Goal: Task Accomplishment & Management: Use online tool/utility

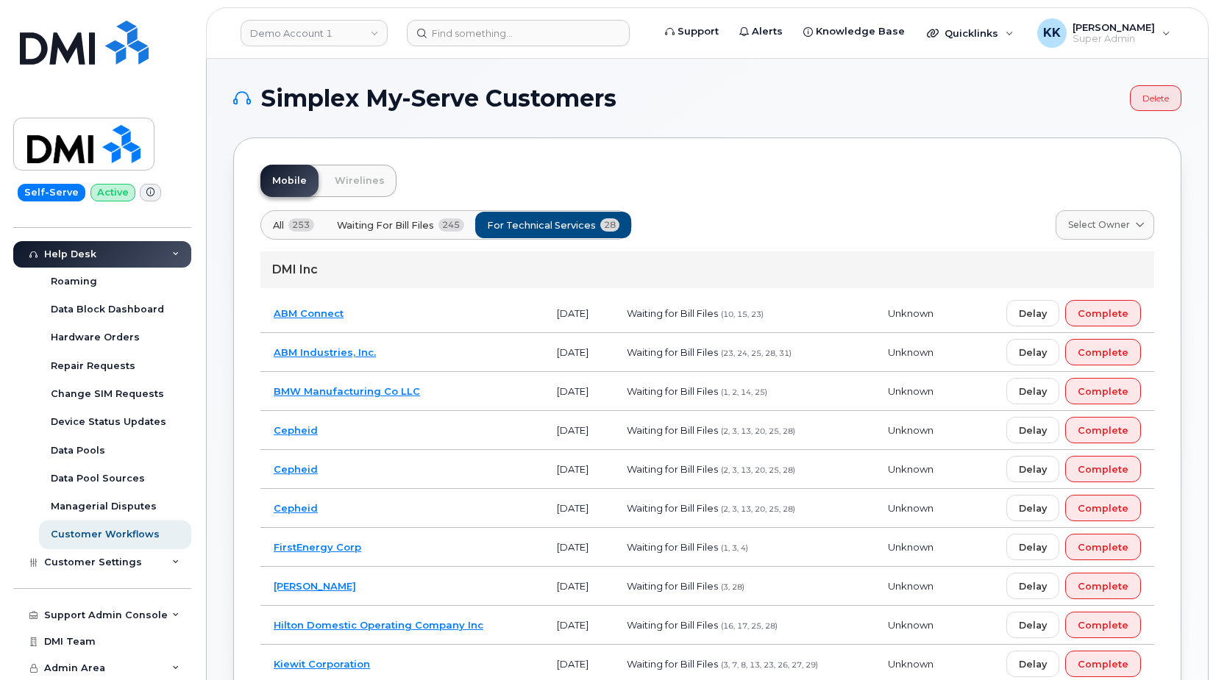
scroll to position [300, 0]
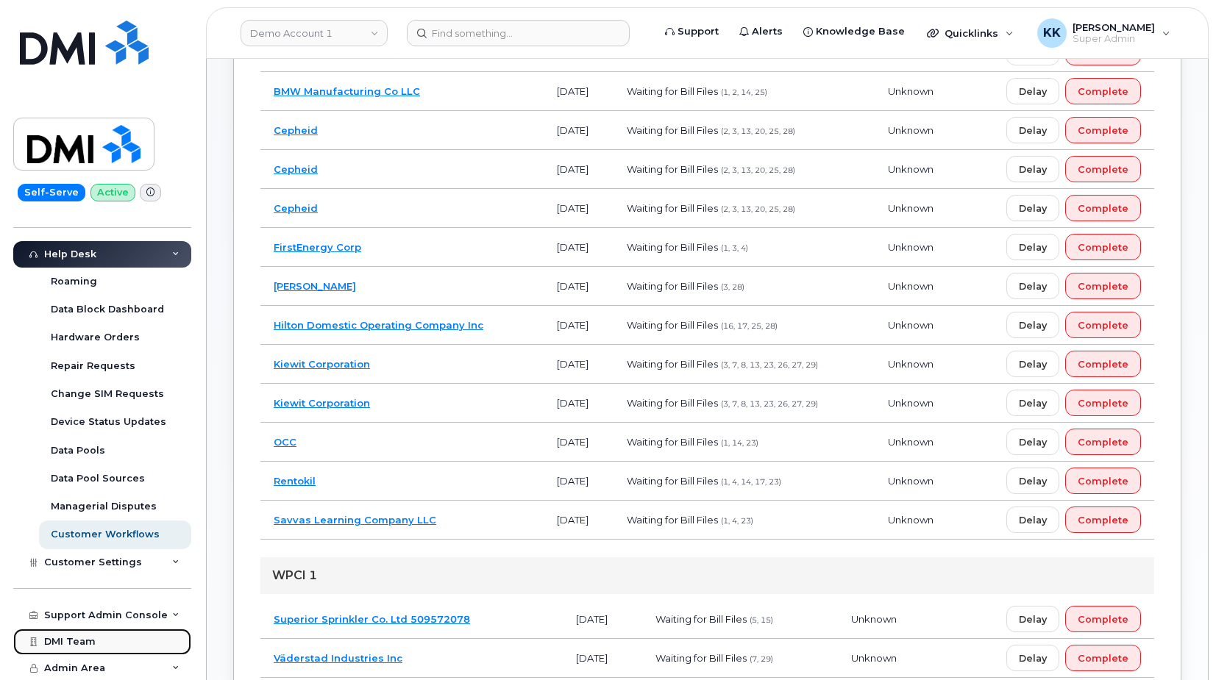
click at [85, 630] on link "DMI Team" at bounding box center [102, 642] width 178 height 26
click at [86, 614] on div "Support Admin Console" at bounding box center [106, 616] width 124 height 12
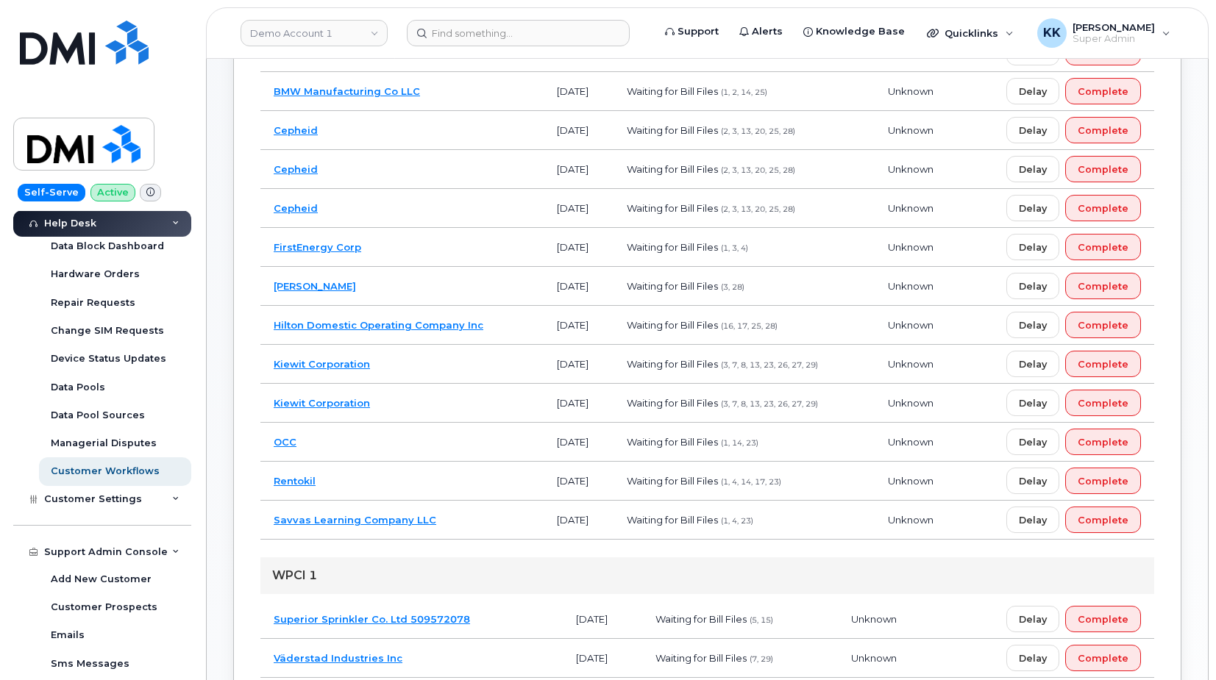
scroll to position [499, 0]
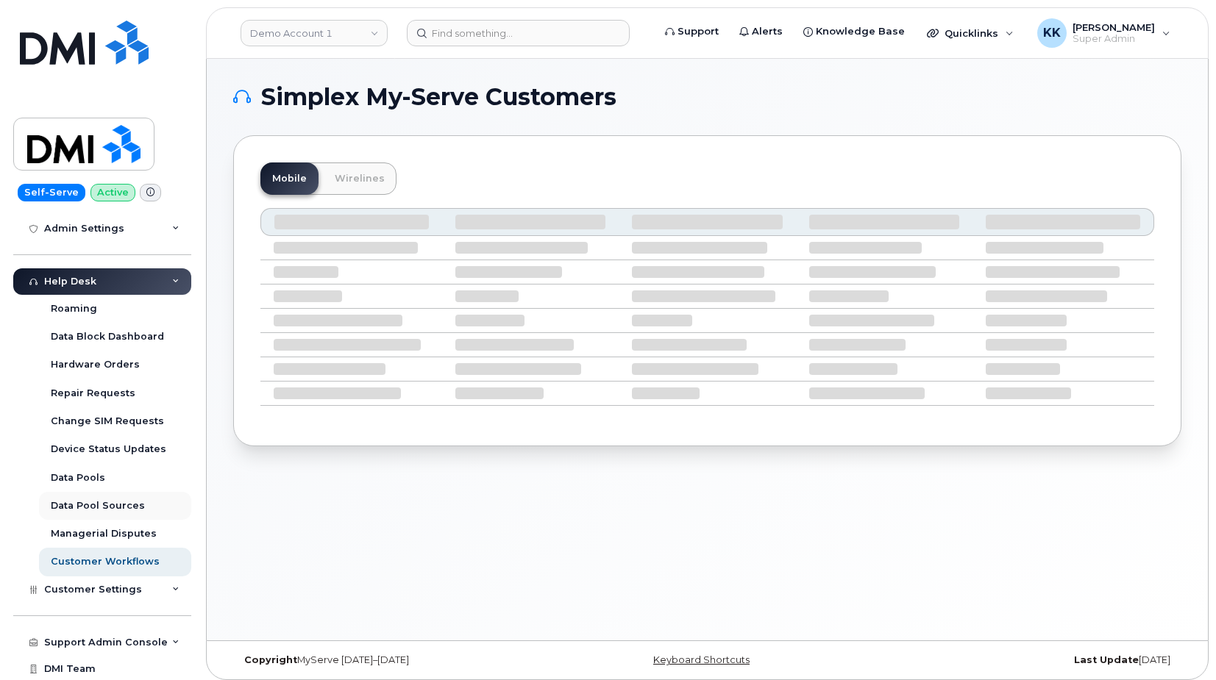
scroll to position [312, 0]
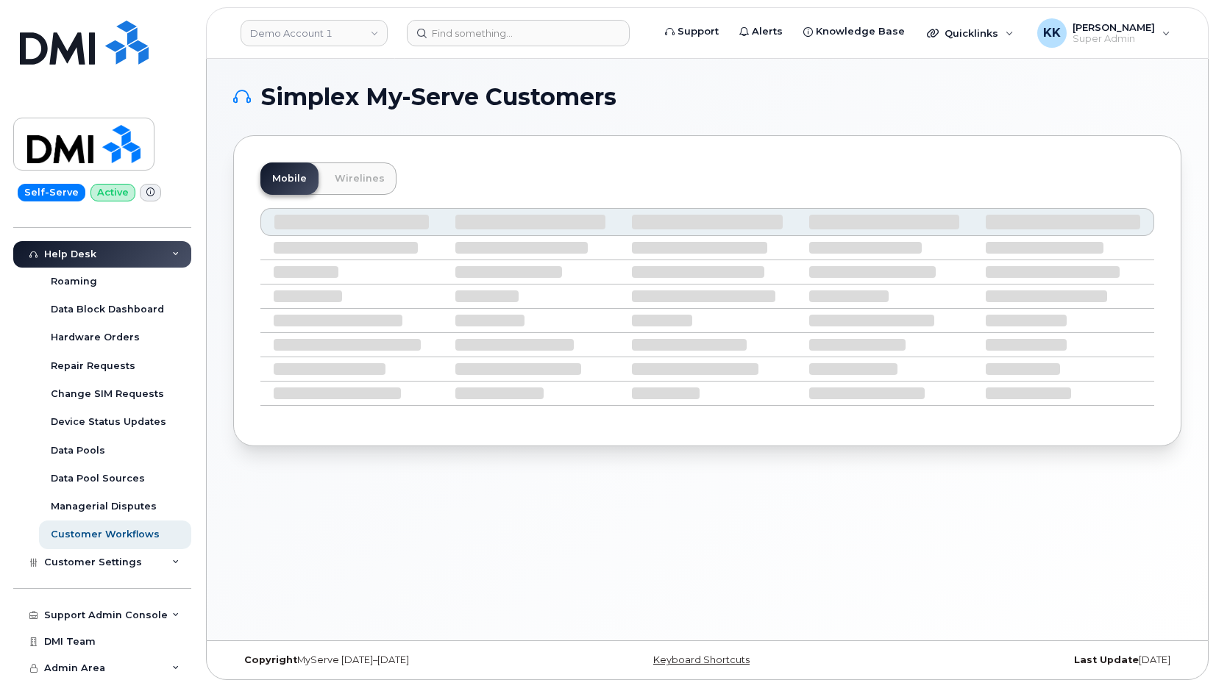
click at [71, 258] on div "Help Desk" at bounding box center [70, 255] width 52 height 12
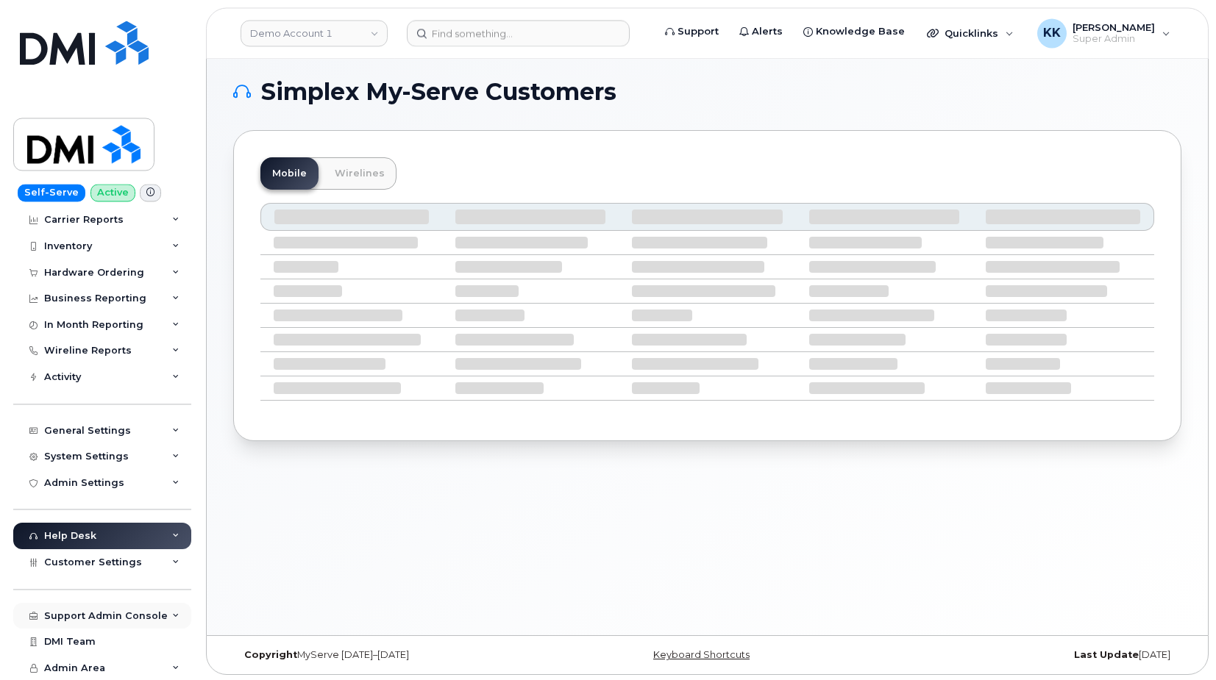
scroll to position [7, 0]
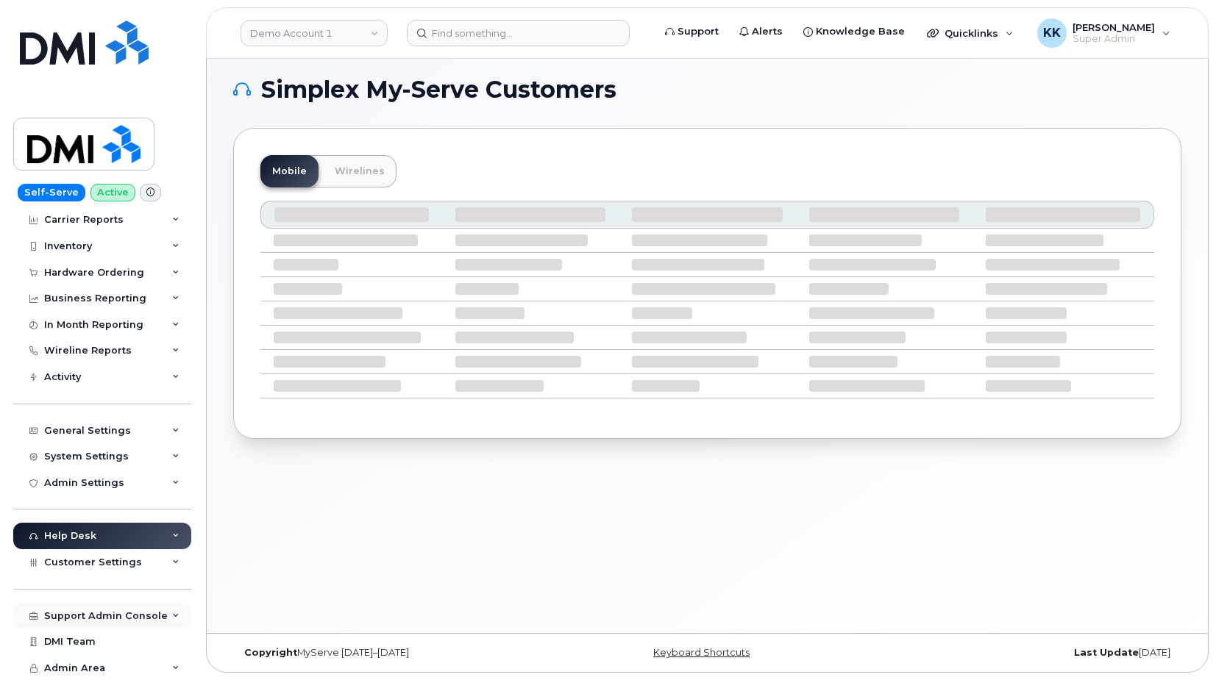
click at [103, 622] on div "Support Admin Console" at bounding box center [106, 617] width 124 height 12
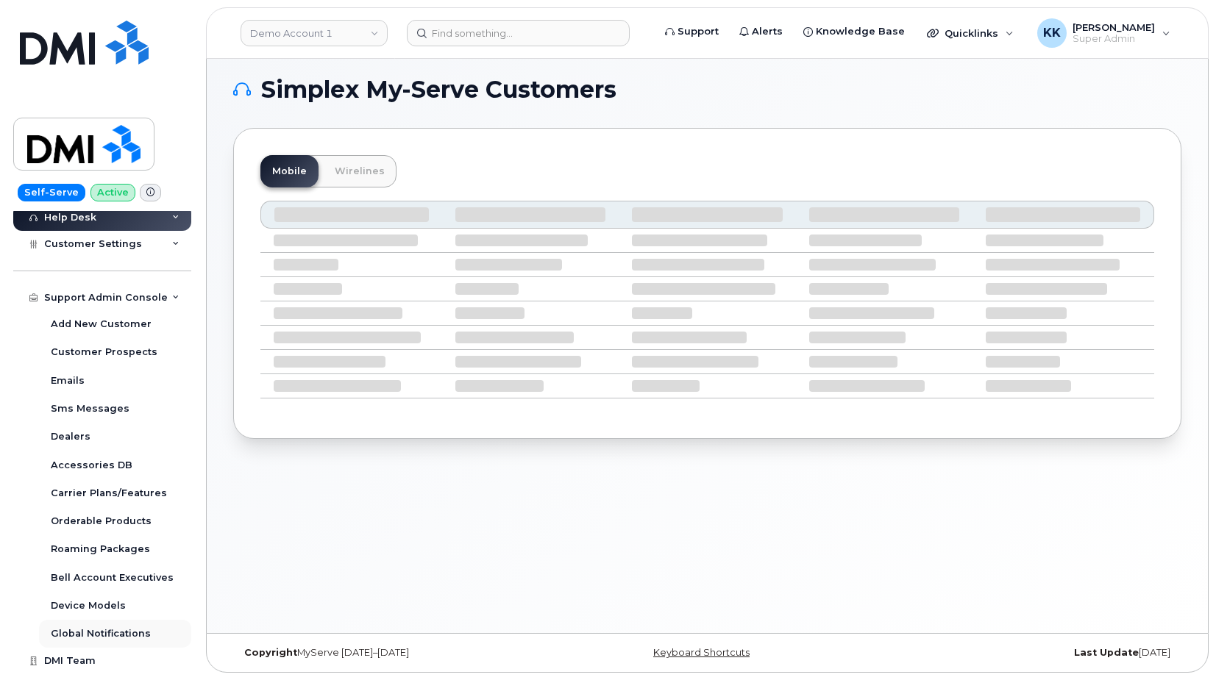
scroll to position [369, 0]
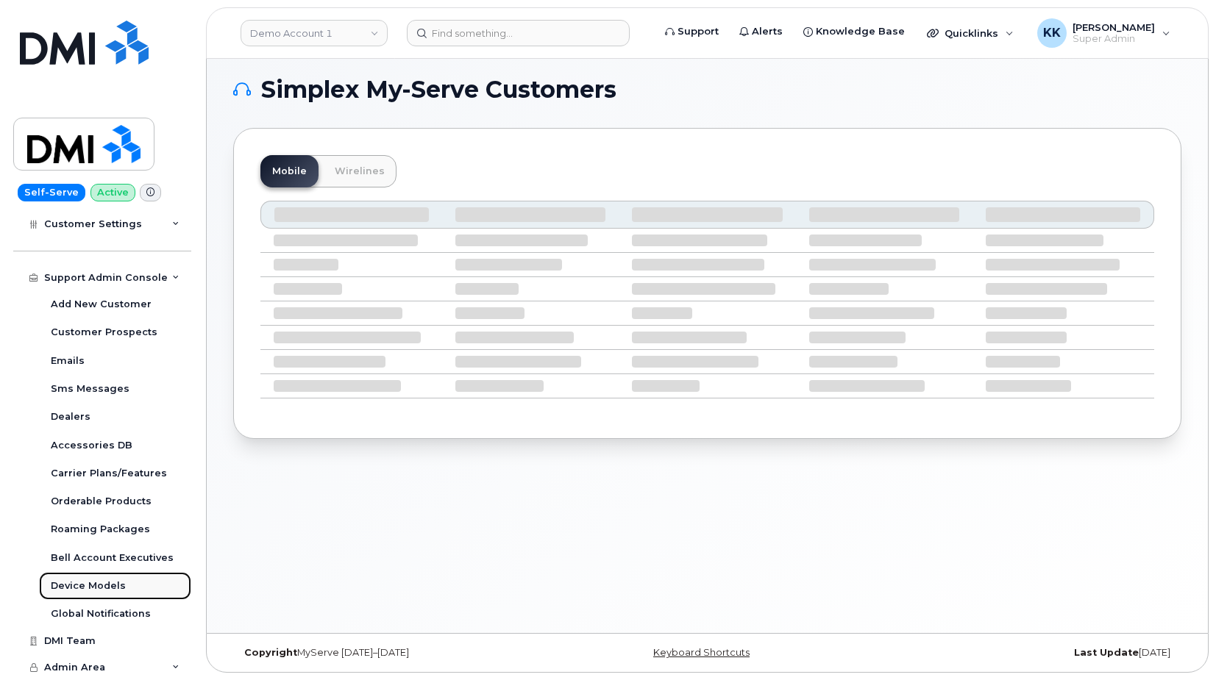
click at [93, 592] on div "Device Models" at bounding box center [88, 586] width 75 height 13
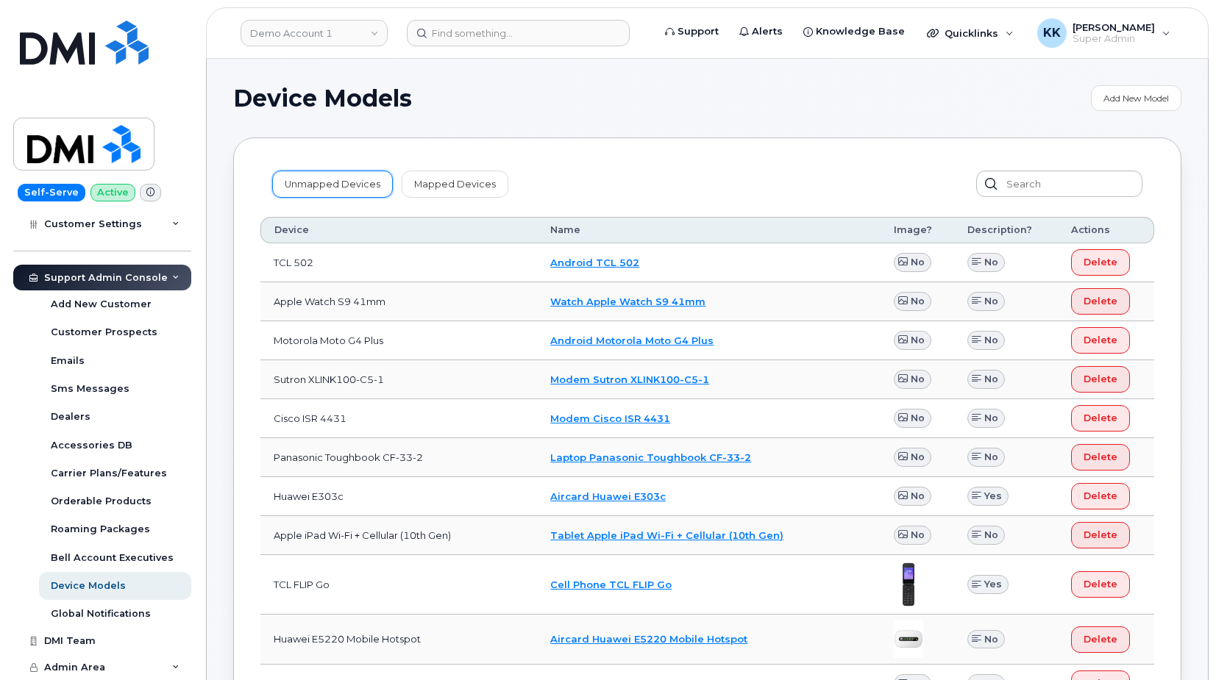
click at [344, 194] on link "Unmapped Devices" at bounding box center [332, 184] width 121 height 26
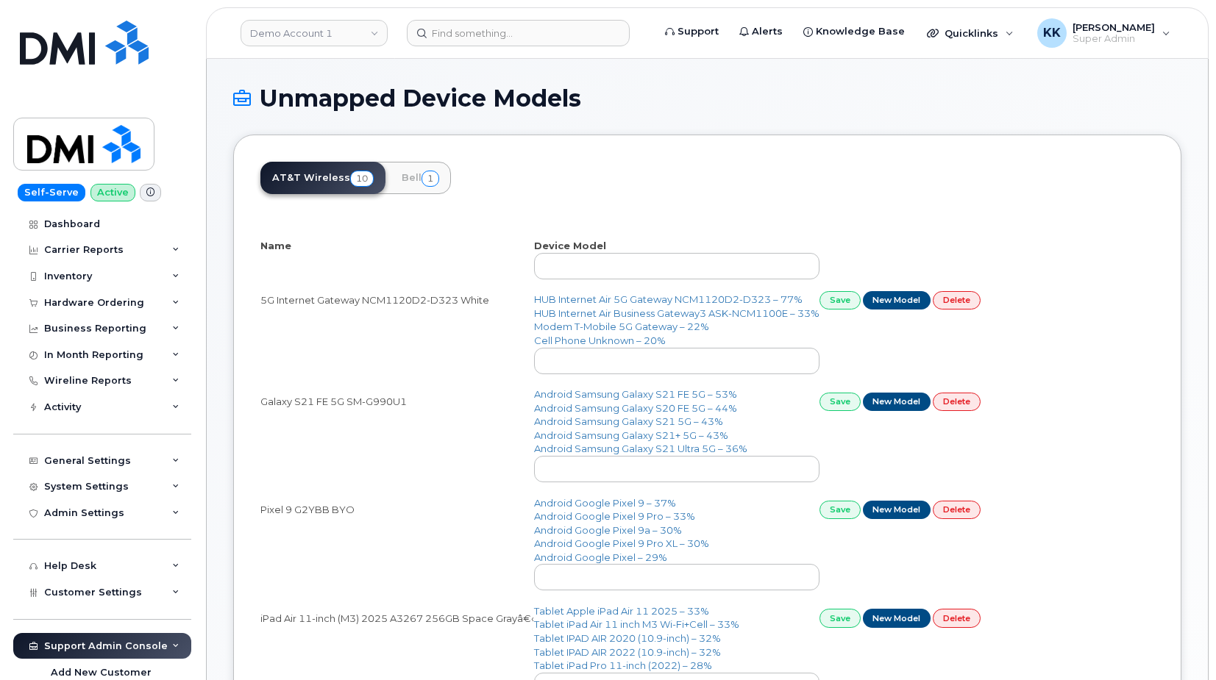
select select "25"
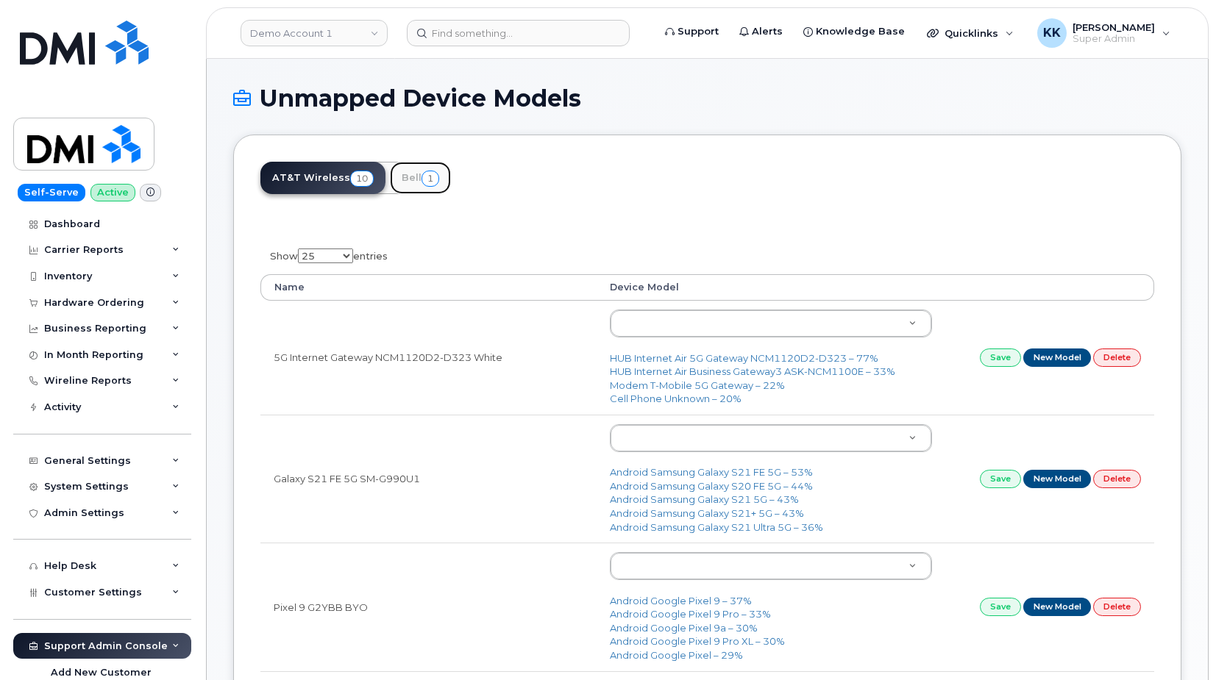
click at [435, 171] on link "Bell 1" at bounding box center [420, 178] width 61 height 32
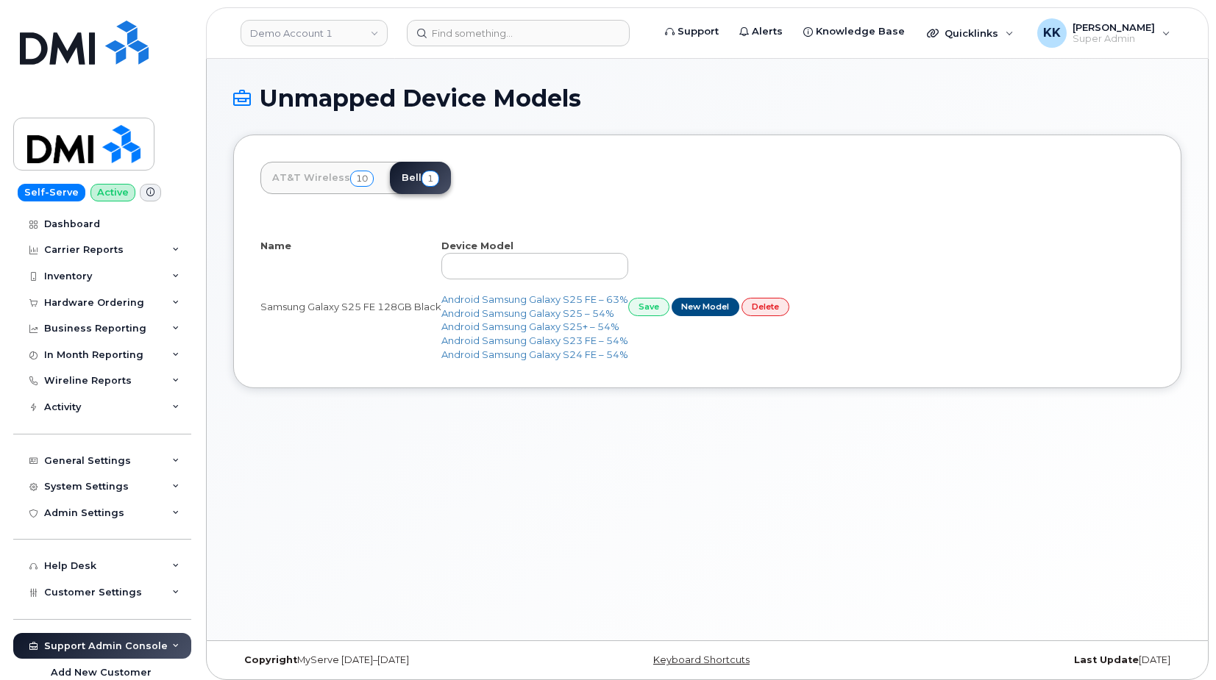
select select "25"
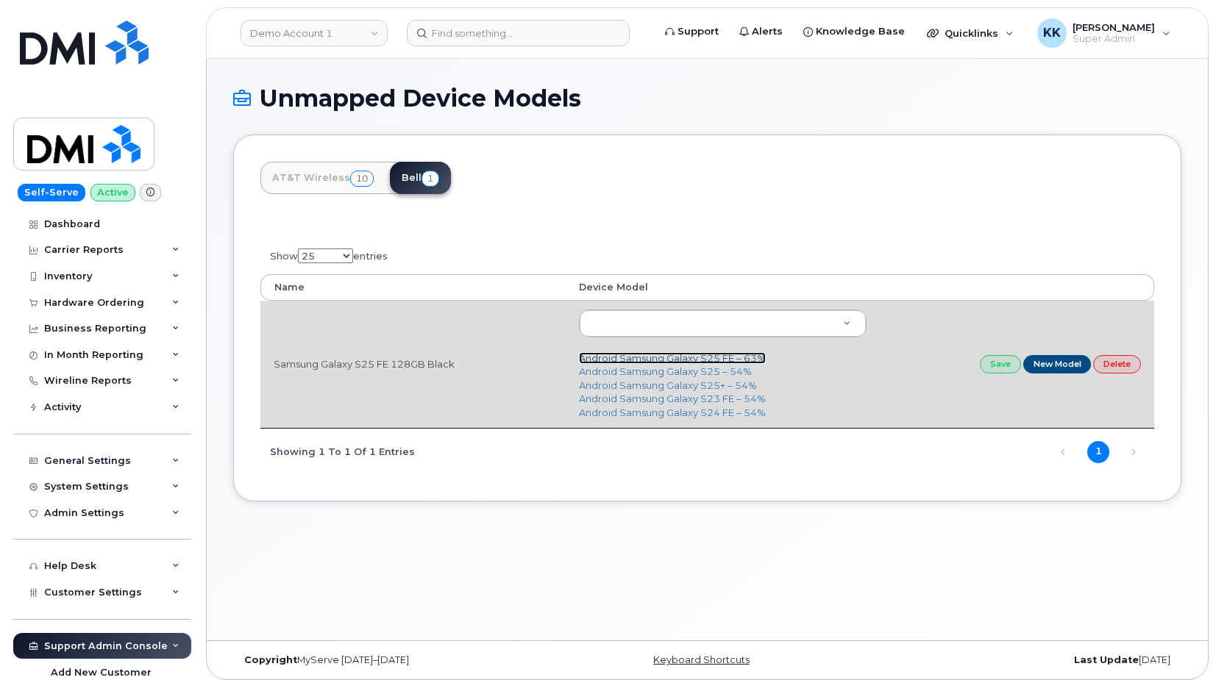
click at [650, 361] on link "Android Samsung Galaxy S25 FE – 63%" at bounding box center [672, 358] width 187 height 12
type input "3439"
click at [1003, 367] on link "Save" at bounding box center [1000, 364] width 41 height 18
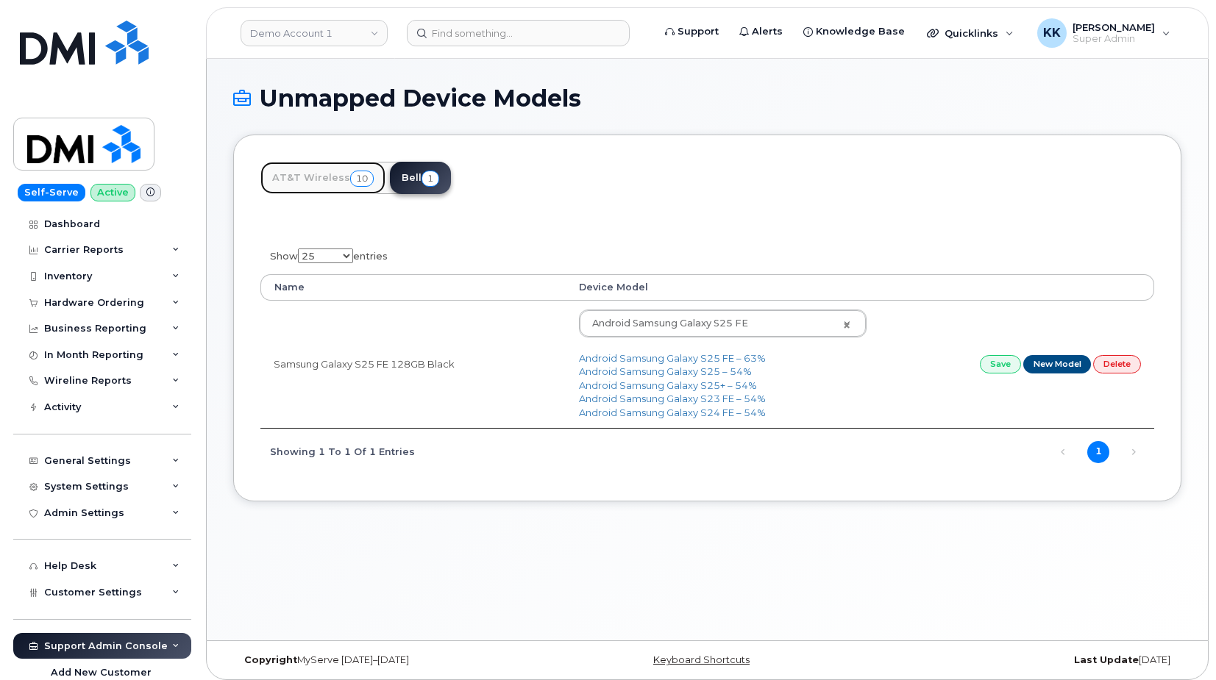
click at [304, 171] on link "AT&T Wireless 10" at bounding box center [322, 178] width 125 height 32
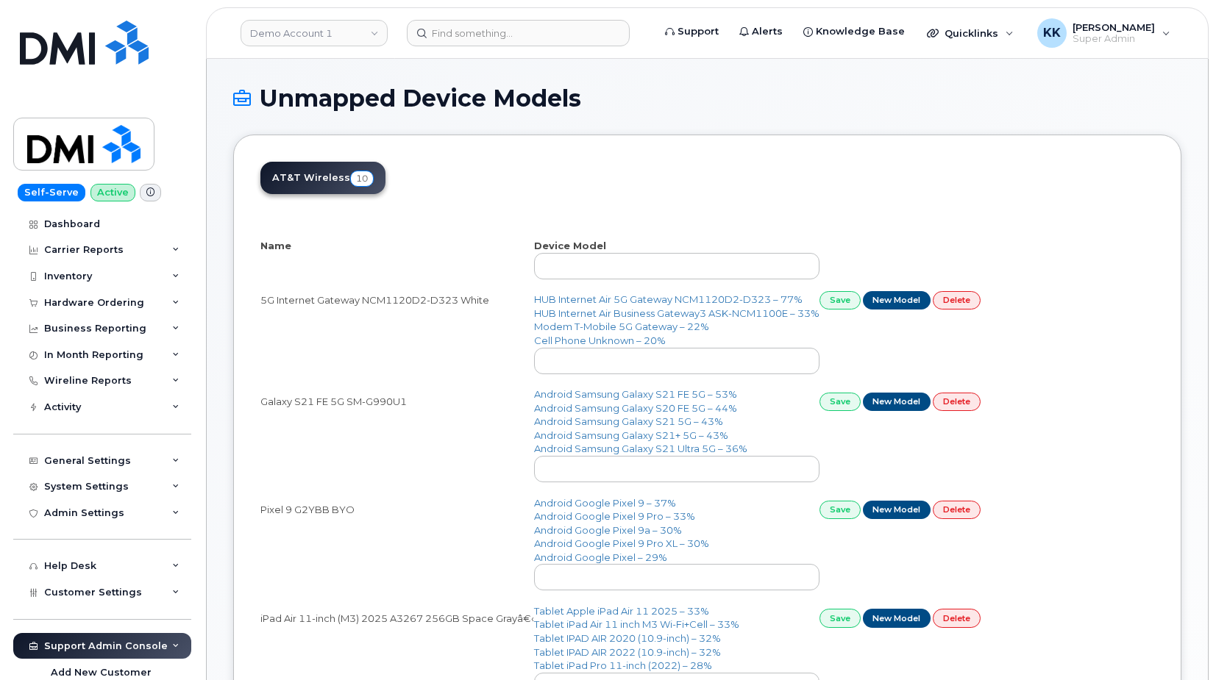
select select "25"
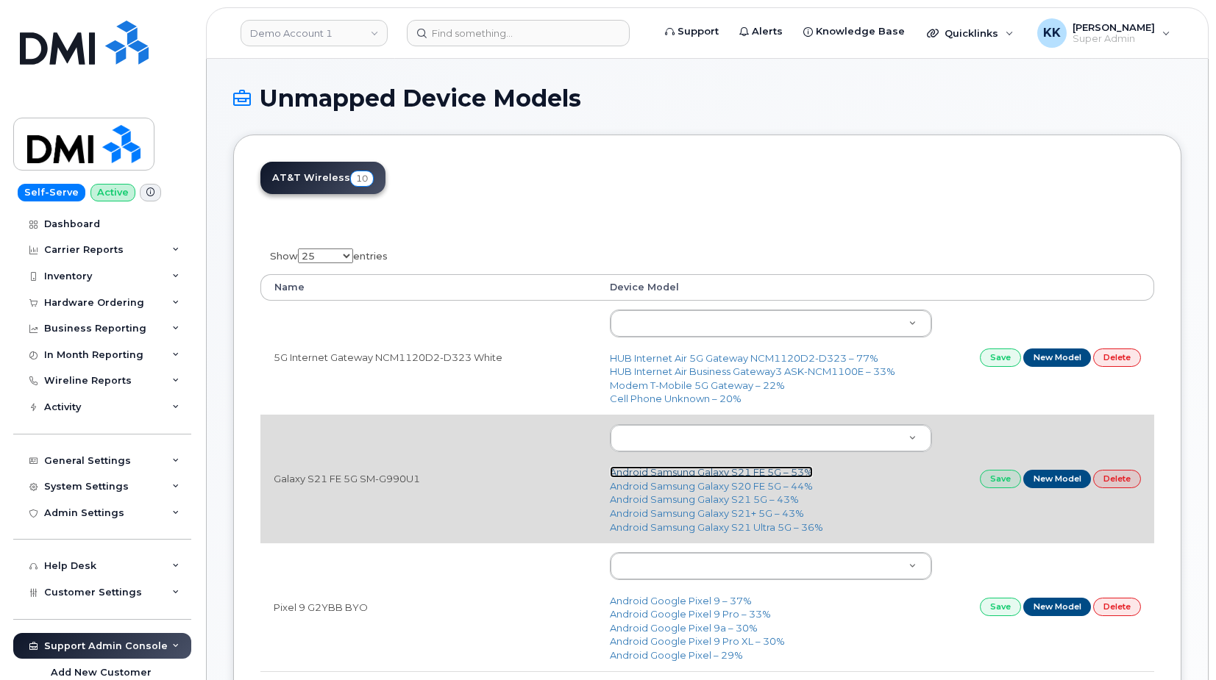
drag, startPoint x: 719, startPoint y: 472, endPoint x: 739, endPoint y: 472, distance: 19.1
click at [720, 472] on link "Android Samsung Galaxy S21 FE 5G – 53%" at bounding box center [711, 472] width 203 height 12
type input "2676"
click at [1005, 483] on link "Save" at bounding box center [1000, 479] width 41 height 18
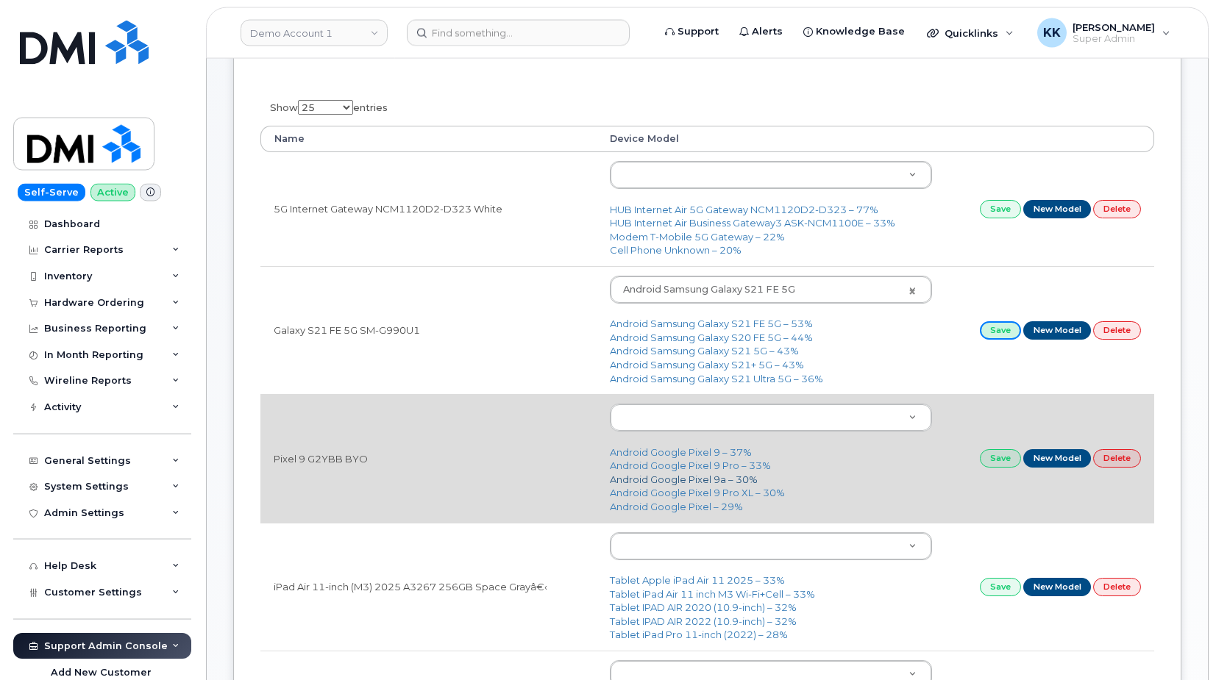
scroll to position [150, 0]
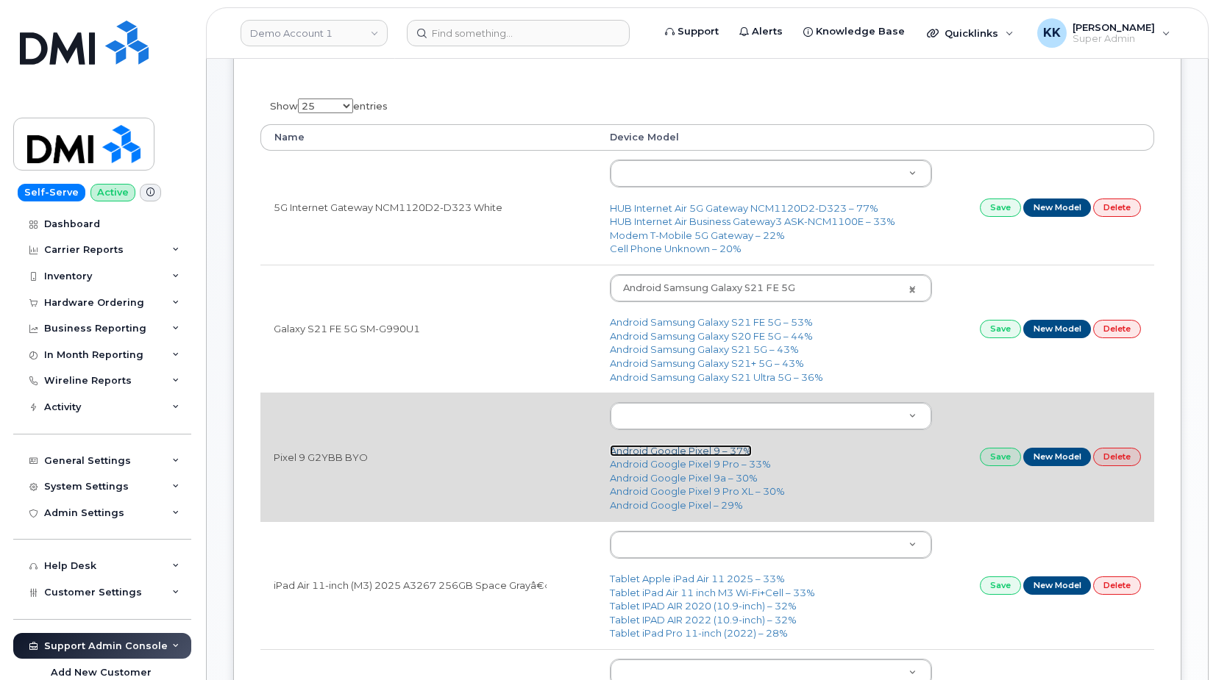
click at [712, 449] on link "Android Google Pixel 9 – 37%" at bounding box center [681, 451] width 142 height 12
type input "3203"
click at [997, 466] on link "Save" at bounding box center [1000, 457] width 41 height 18
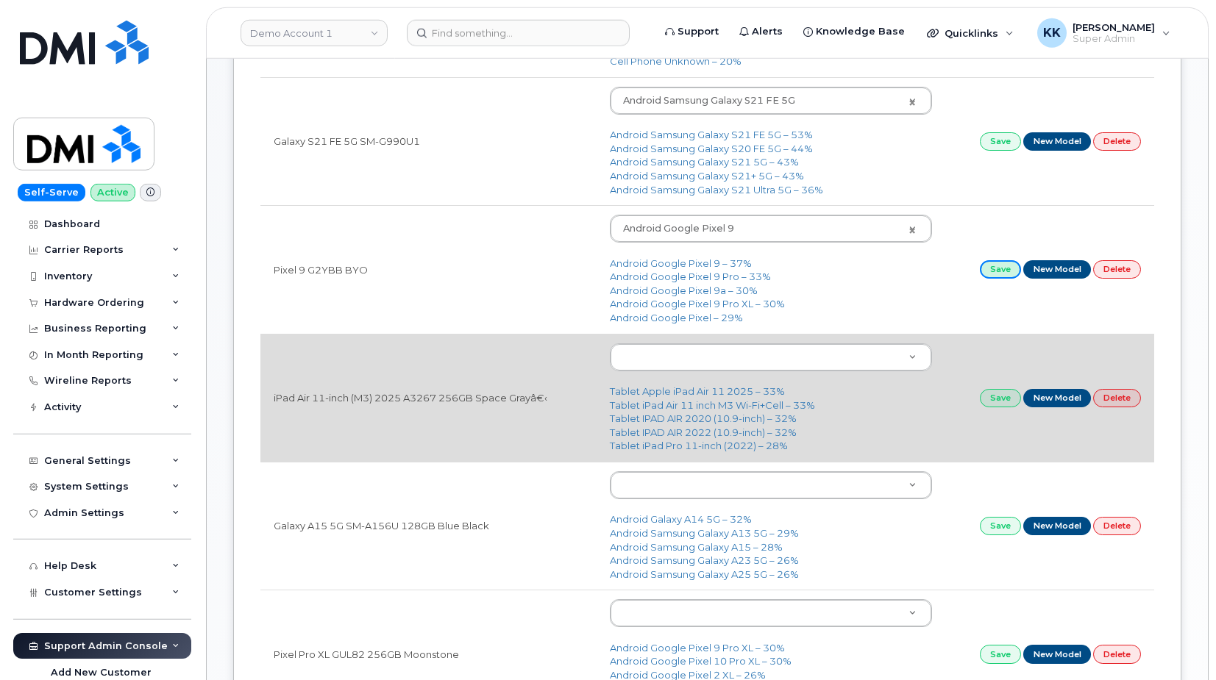
scroll to position [375, 0]
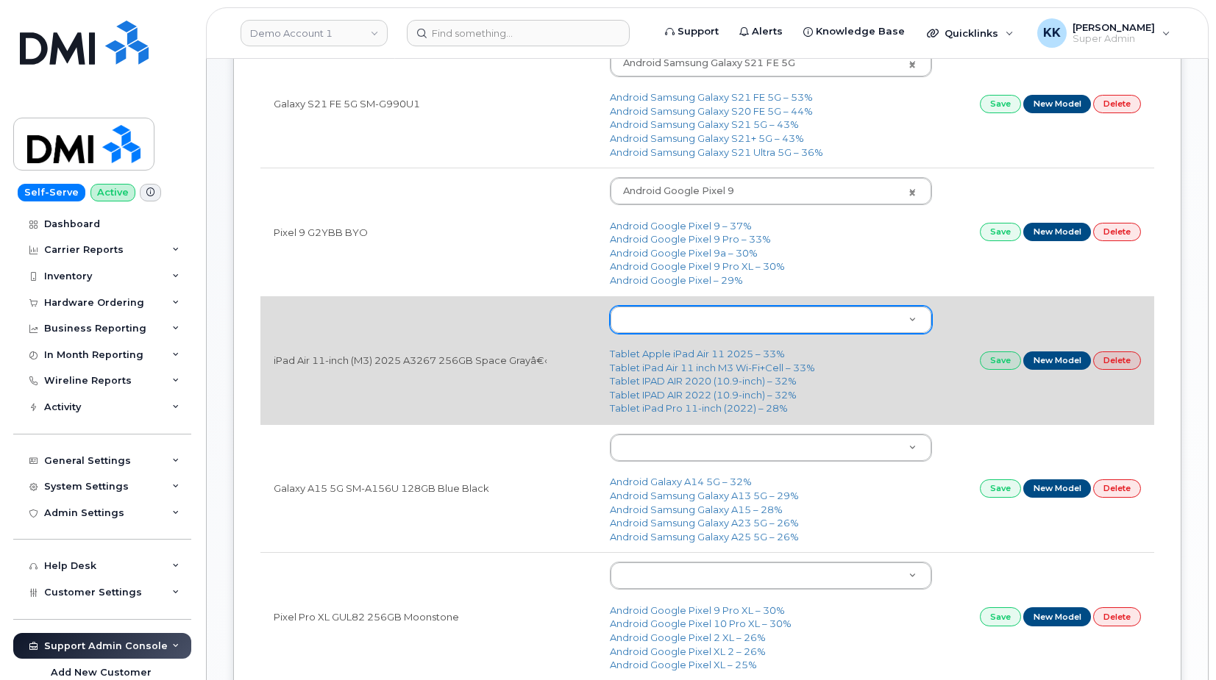
click at [686, 322] on body "Demo Account 1 Support Alerts Knowledge Base Quicklinks Suspend / Cancel Device…" at bounding box center [608, 446] width 1216 height 1643
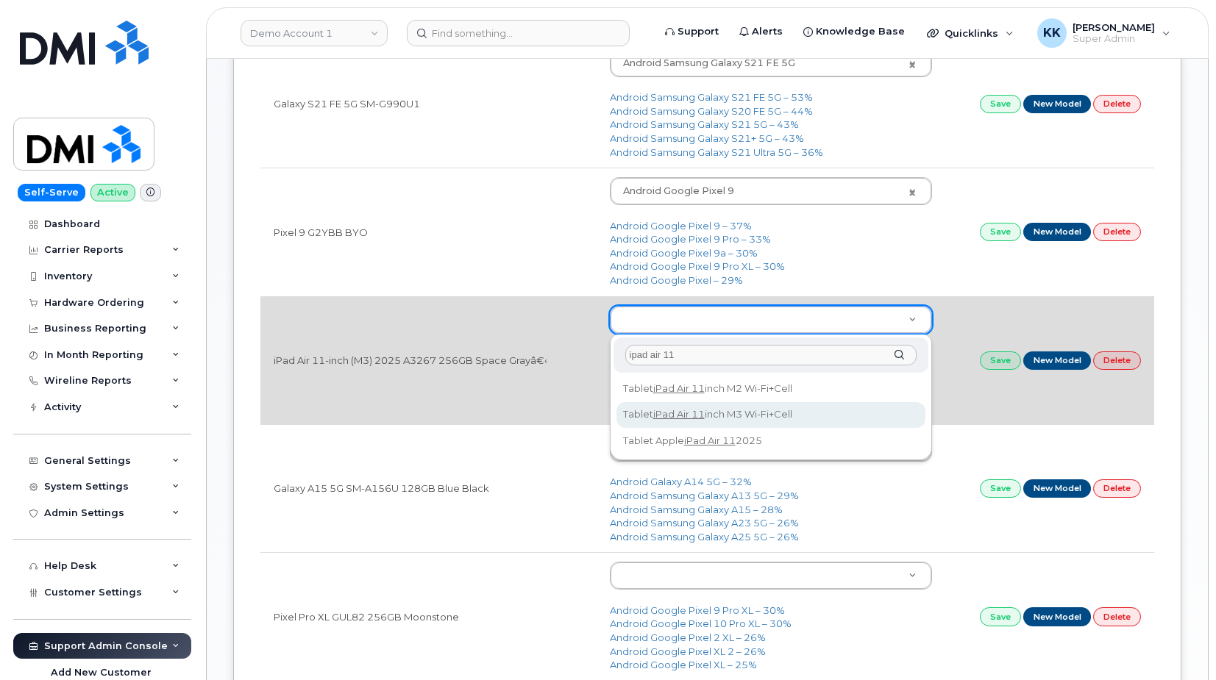
type input "ipad air 11"
type input "3319"
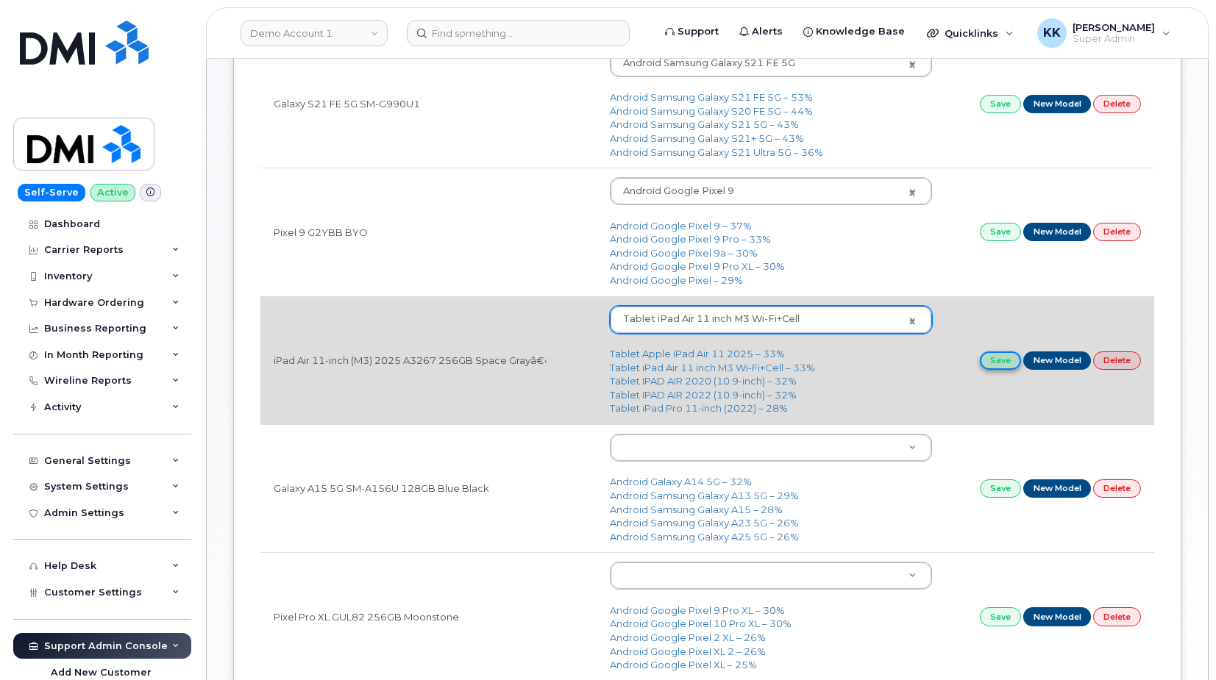
click at [990, 363] on link "Save" at bounding box center [1000, 361] width 41 height 18
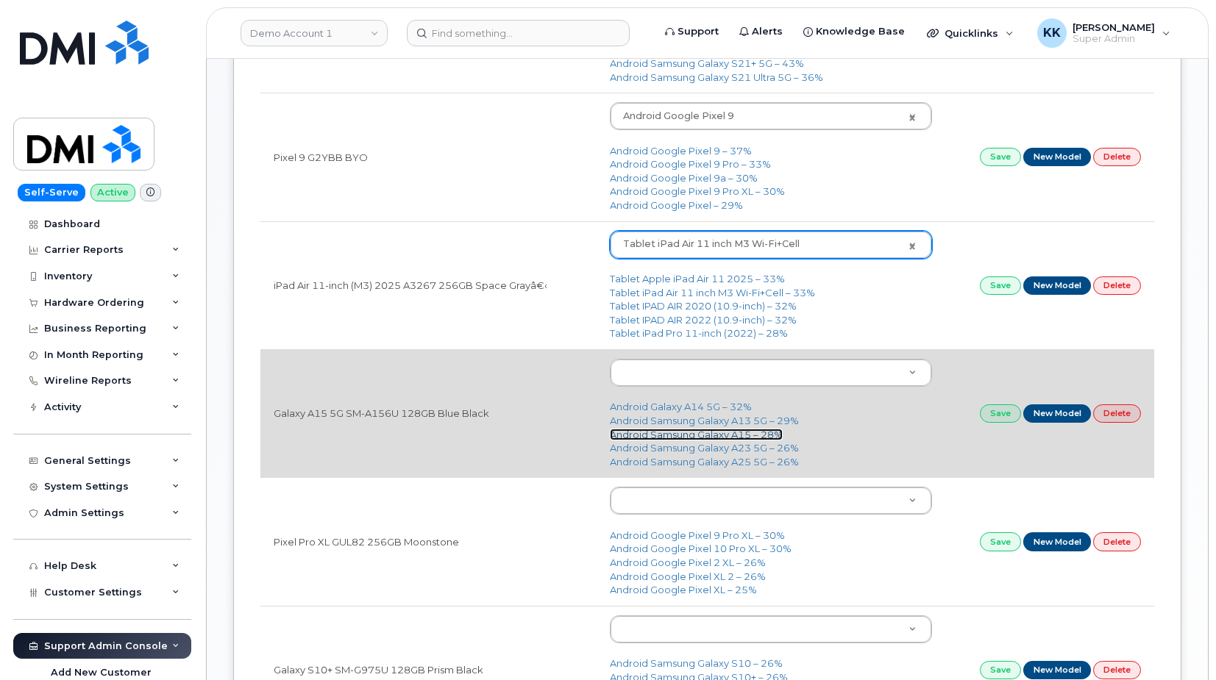
click at [728, 434] on link "Android Samsung Galaxy A15 – 28%" at bounding box center [696, 435] width 173 height 12
type input "3078"
click at [992, 414] on link "Save" at bounding box center [1000, 414] width 41 height 18
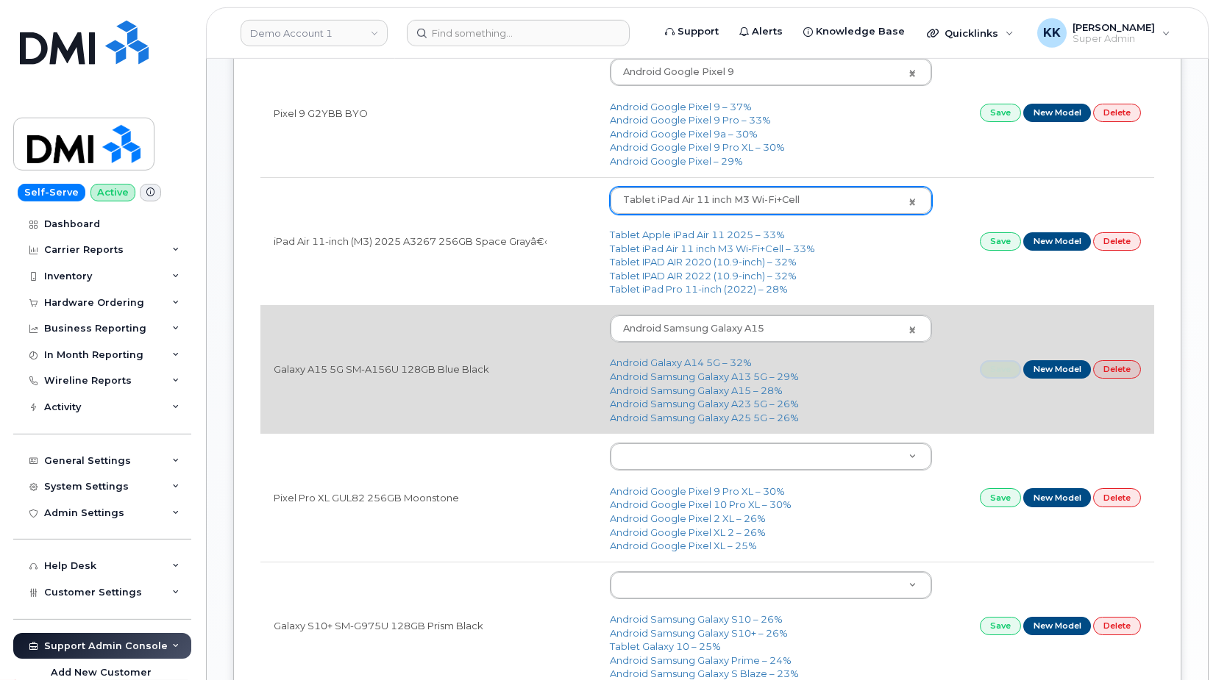
scroll to position [525, 0]
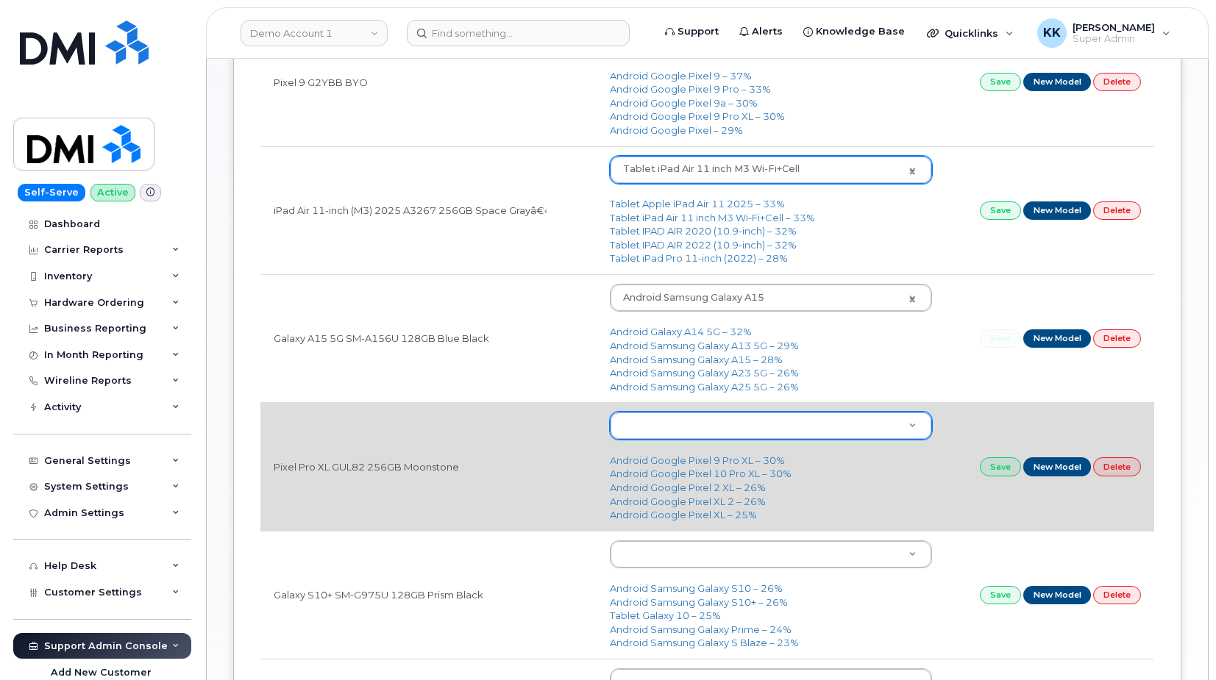
click at [681, 419] on body "Demo Account 1 Support Alerts Knowledge Base Quicklinks Suspend / Cancel Device…" at bounding box center [608, 296] width 1216 height 1643
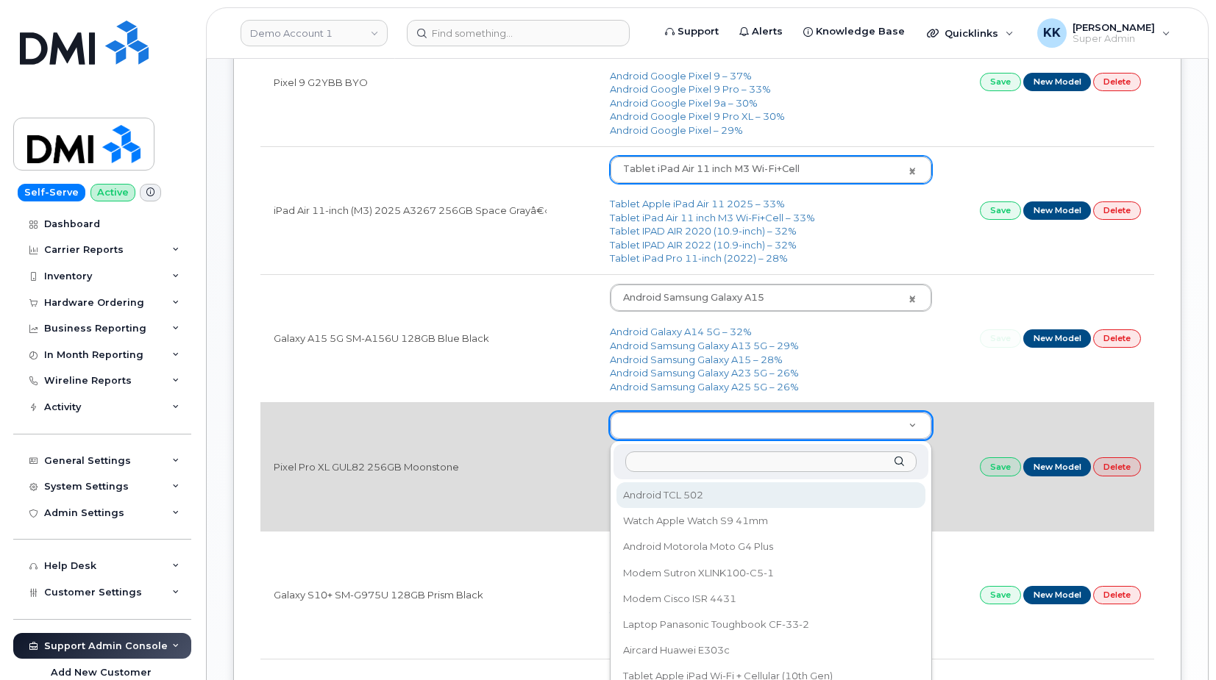
type input "i"
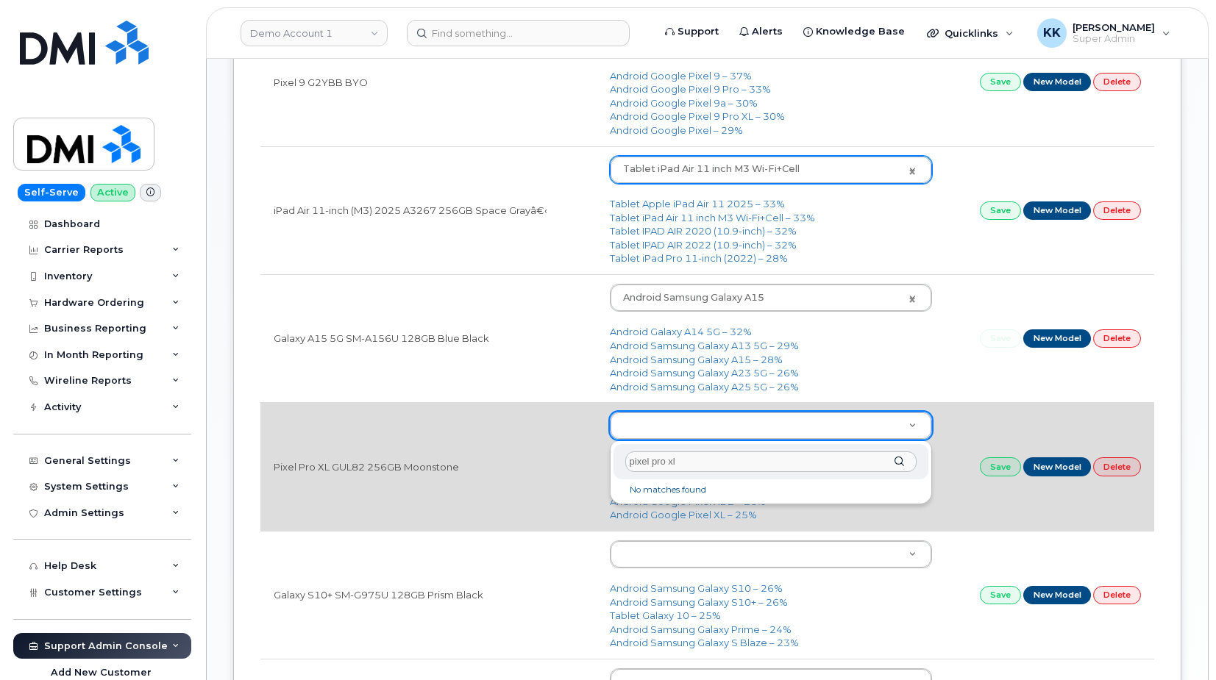
drag, startPoint x: 681, startPoint y: 465, endPoint x: 658, endPoint y: 465, distance: 22.8
click at [658, 465] on input "pixel pro xl" at bounding box center [771, 462] width 292 height 21
type input "pixel p"
drag, startPoint x: 683, startPoint y: 465, endPoint x: 609, endPoint y: 461, distance: 74.4
click at [625, 461] on input "pixel p" at bounding box center [771, 462] width 292 height 21
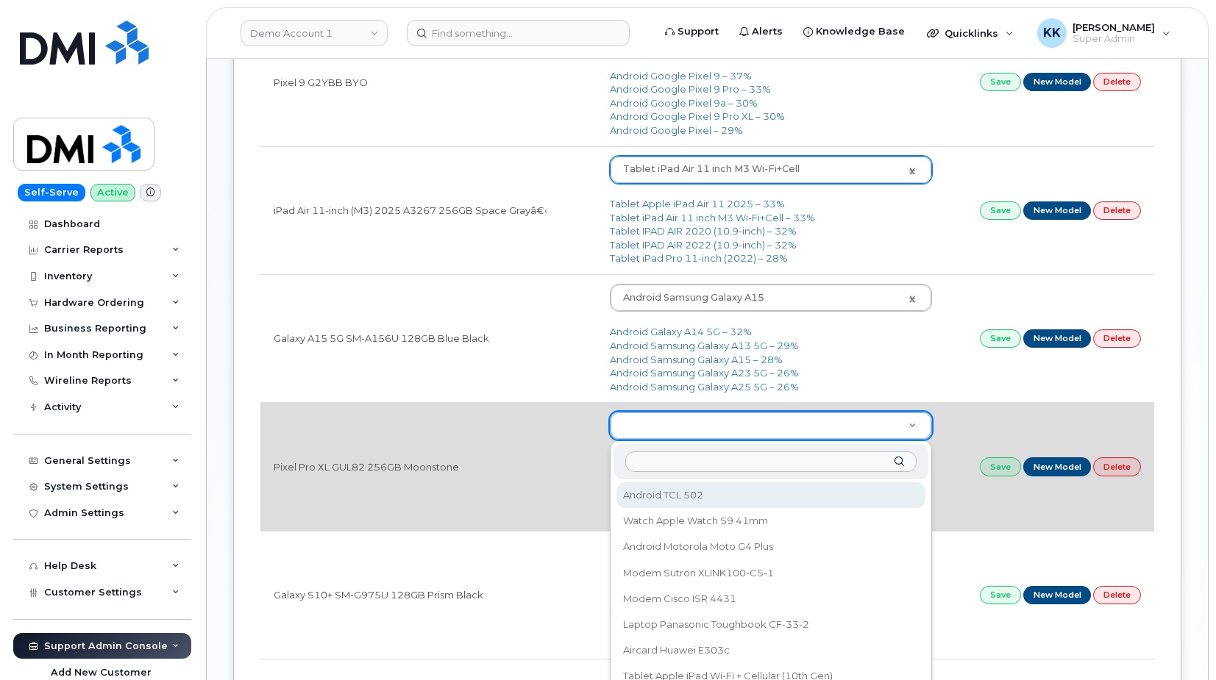
click at [383, 463] on body "Demo Account 1 Support Alerts Knowledge Base Quicklinks Suspend / Cancel Device…" at bounding box center [608, 296] width 1216 height 1643
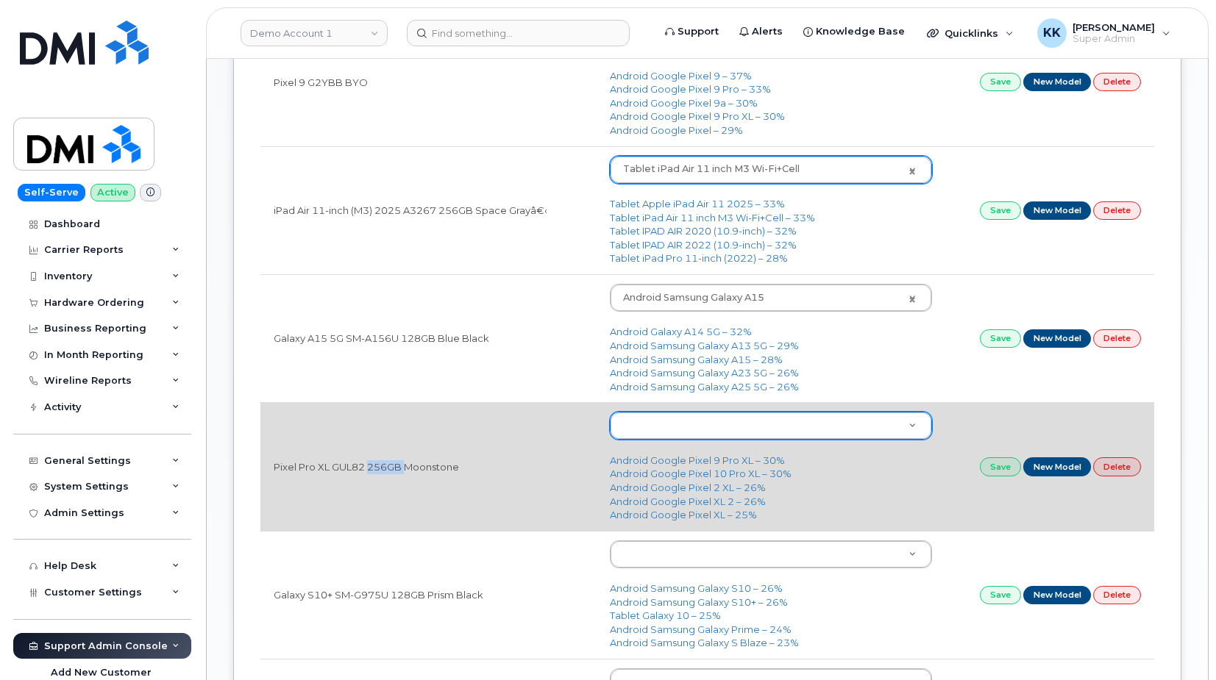
click at [383, 463] on td "Pixel Pro XL GUL82 256GB Moonstone" at bounding box center [428, 466] width 336 height 128
click at [738, 478] on link "Android Google Pixel 10 Pro XL – 30%" at bounding box center [701, 474] width 182 height 12
type input "3432"
click at [995, 469] on link "Save" at bounding box center [1000, 467] width 41 height 18
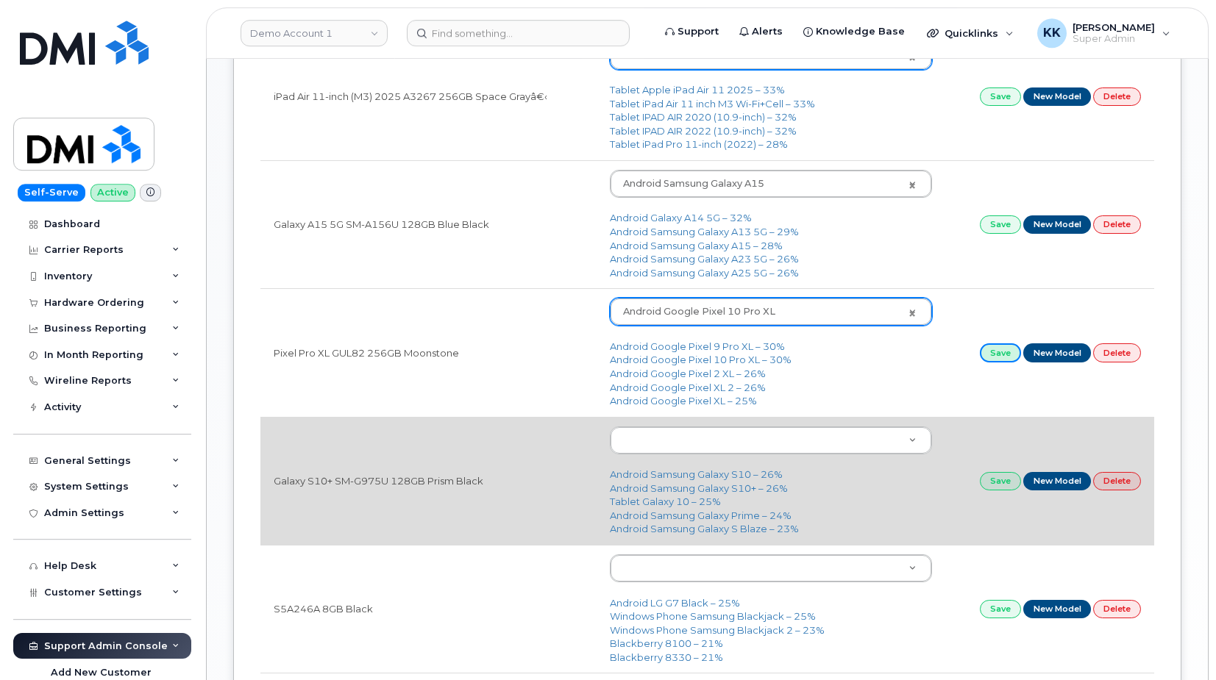
scroll to position [675, 0]
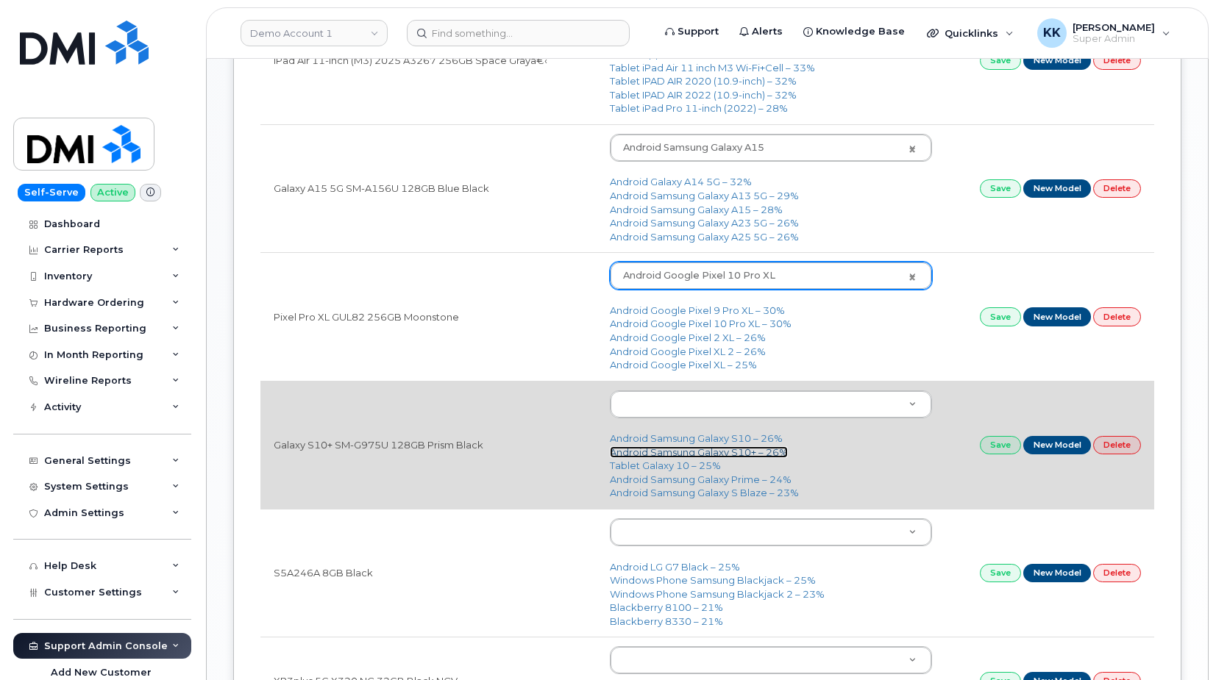
click at [715, 456] on link "Android Samsung Galaxy S10+ – 26%" at bounding box center [699, 453] width 178 height 12
type input "1658"
click at [996, 448] on link "Save" at bounding box center [1000, 445] width 41 height 18
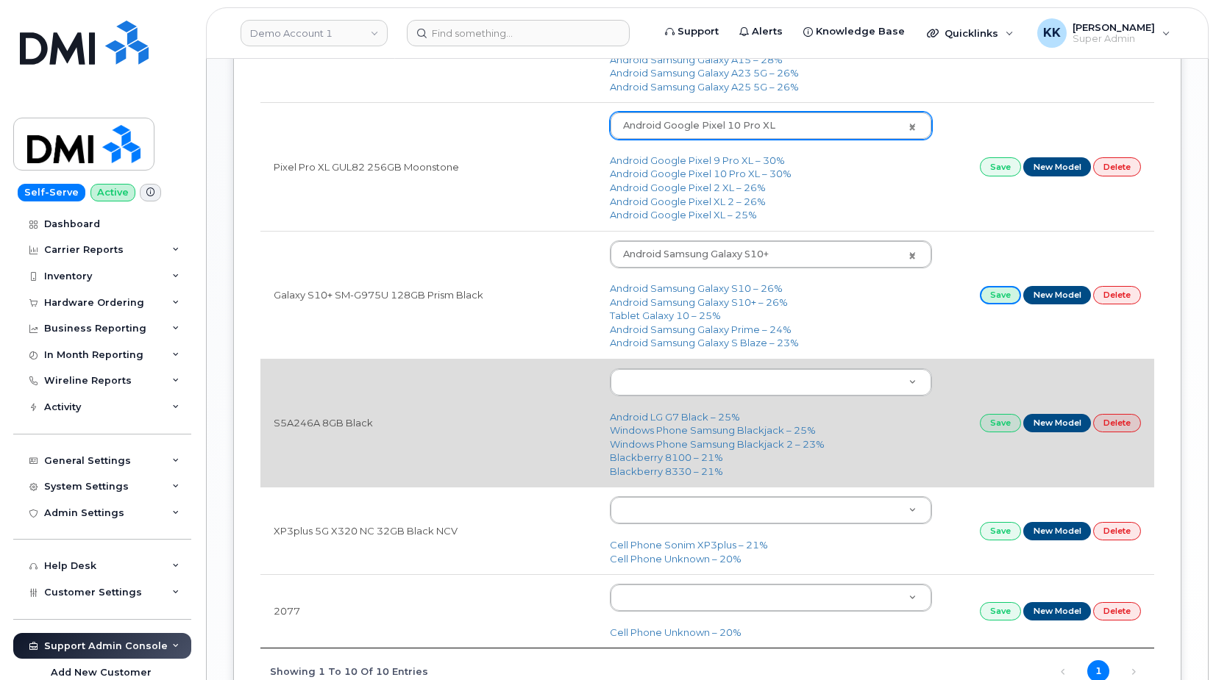
scroll to position [900, 0]
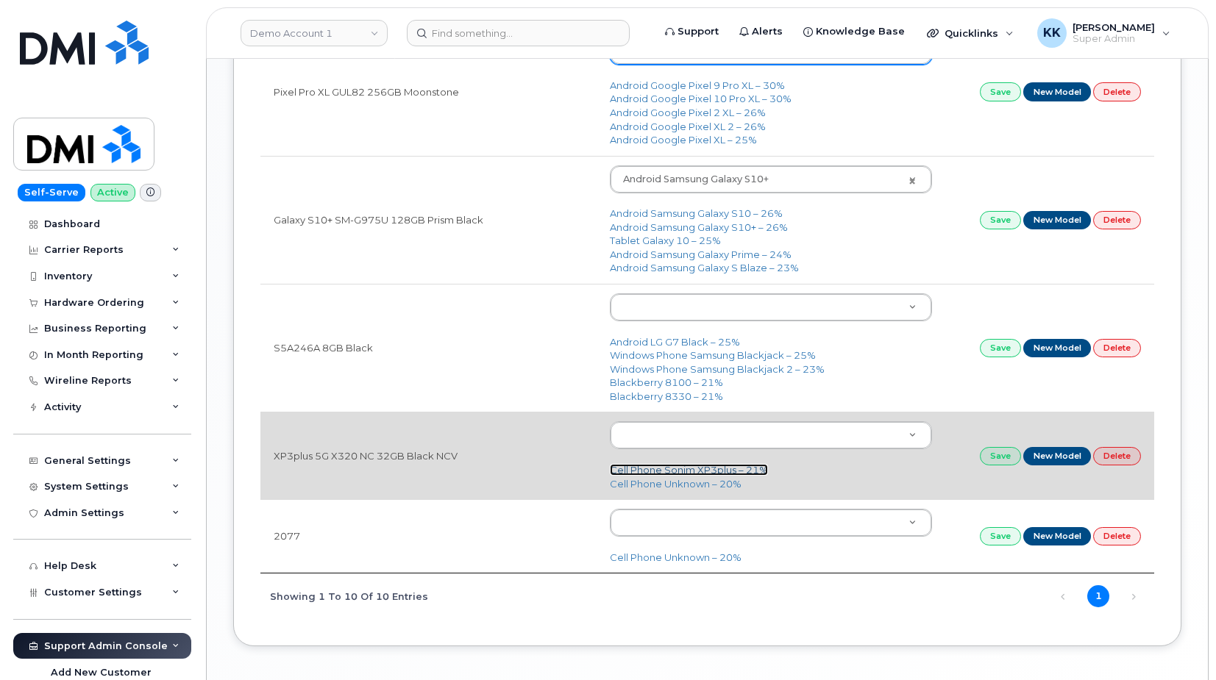
click at [674, 470] on link "Cell Phone Sonim XP3plus – 21%" at bounding box center [689, 470] width 158 height 12
type input "2717"
click at [994, 458] on link "Save" at bounding box center [1000, 456] width 41 height 18
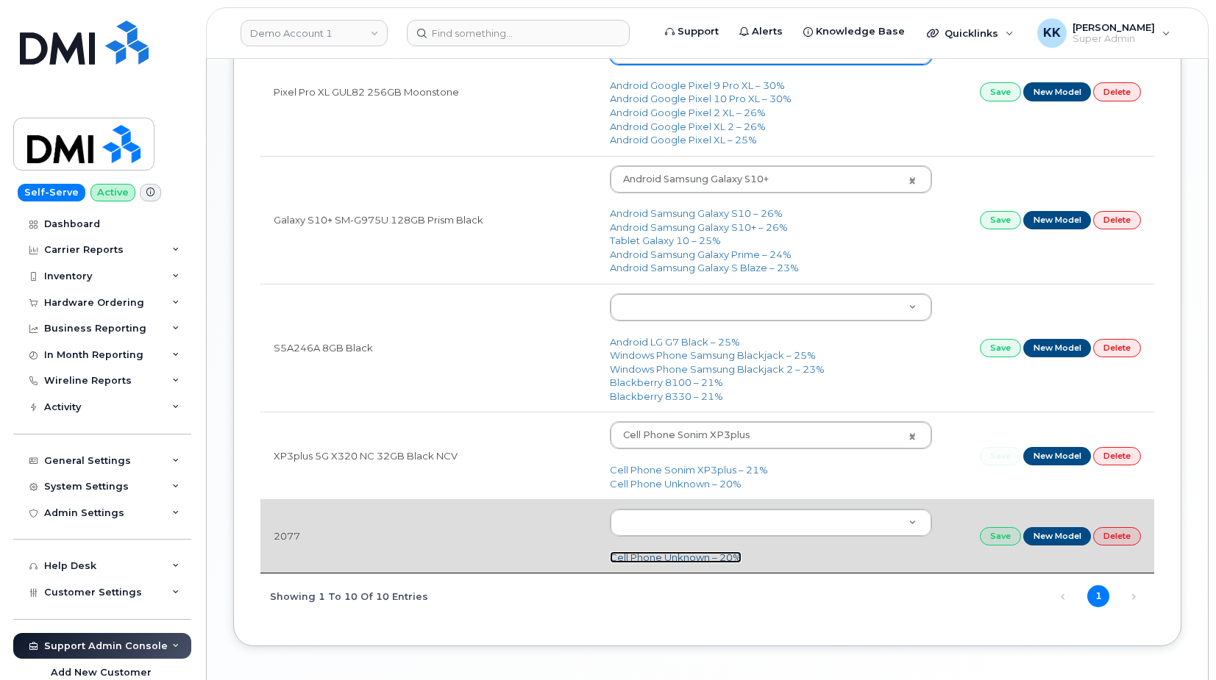
click at [684, 560] on link "Cell Phone Unknown – 20%" at bounding box center [676, 558] width 132 height 12
type input "97"
click at [986, 539] on link "Save" at bounding box center [1000, 536] width 41 height 18
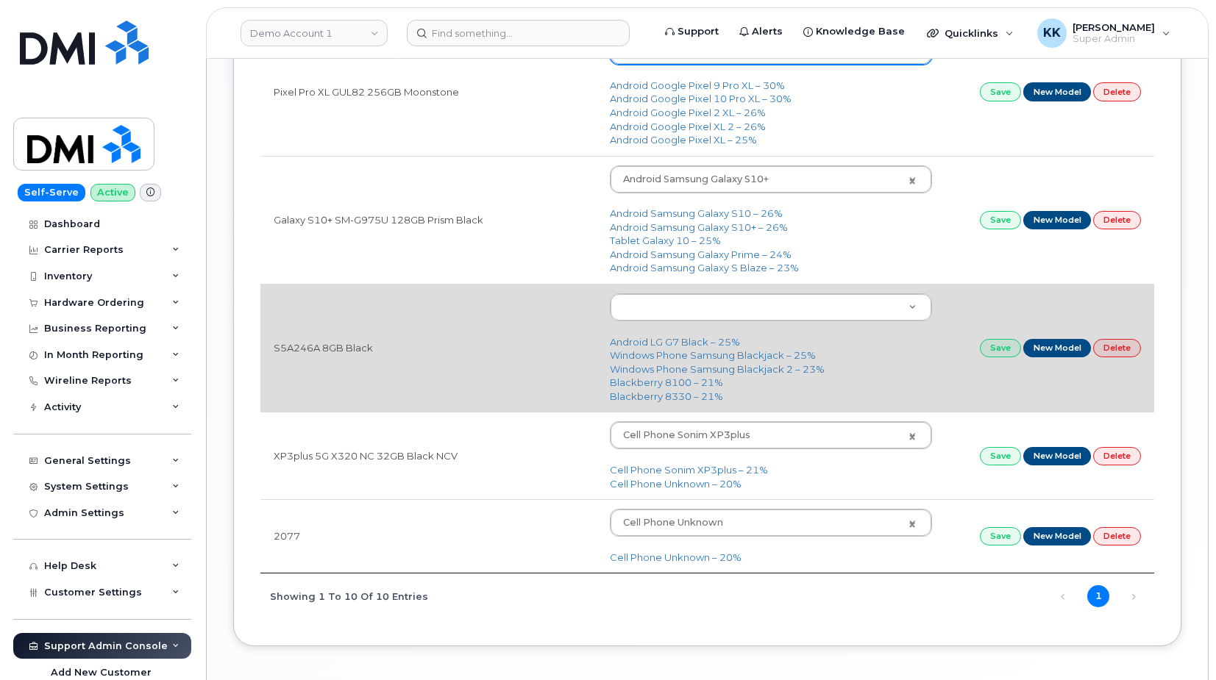
click at [283, 350] on td "S5A246A 8GB Black" at bounding box center [428, 348] width 336 height 128
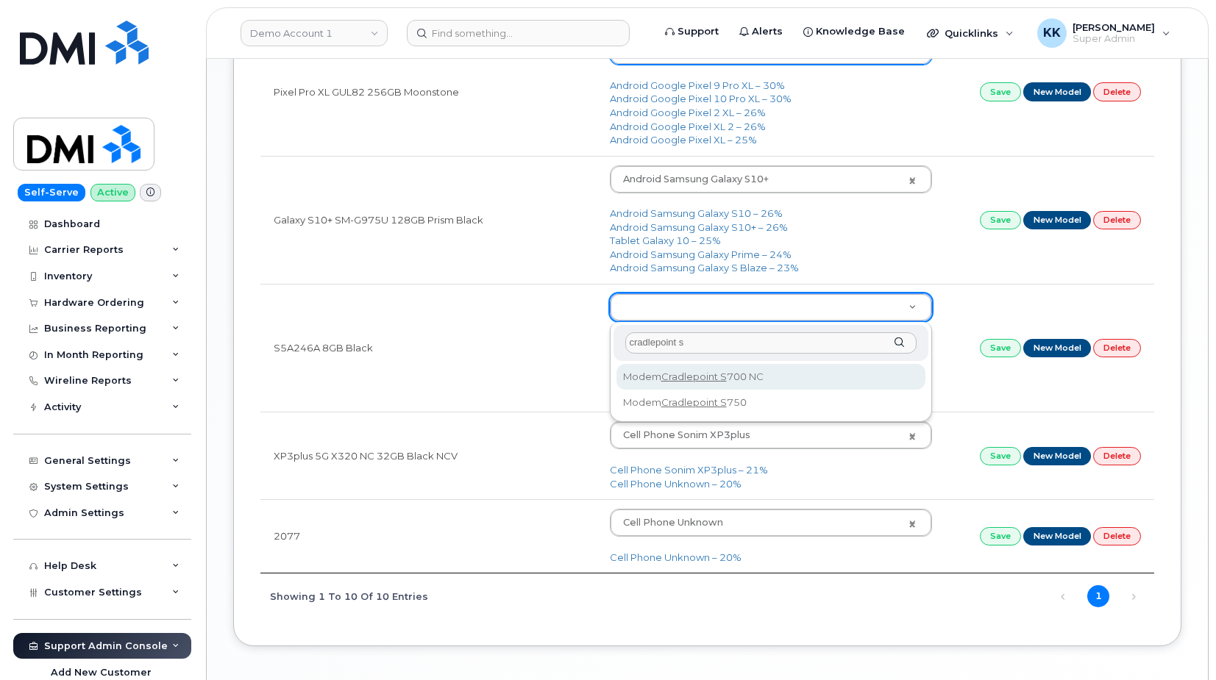
type input "cradlepoint s"
type input "3178"
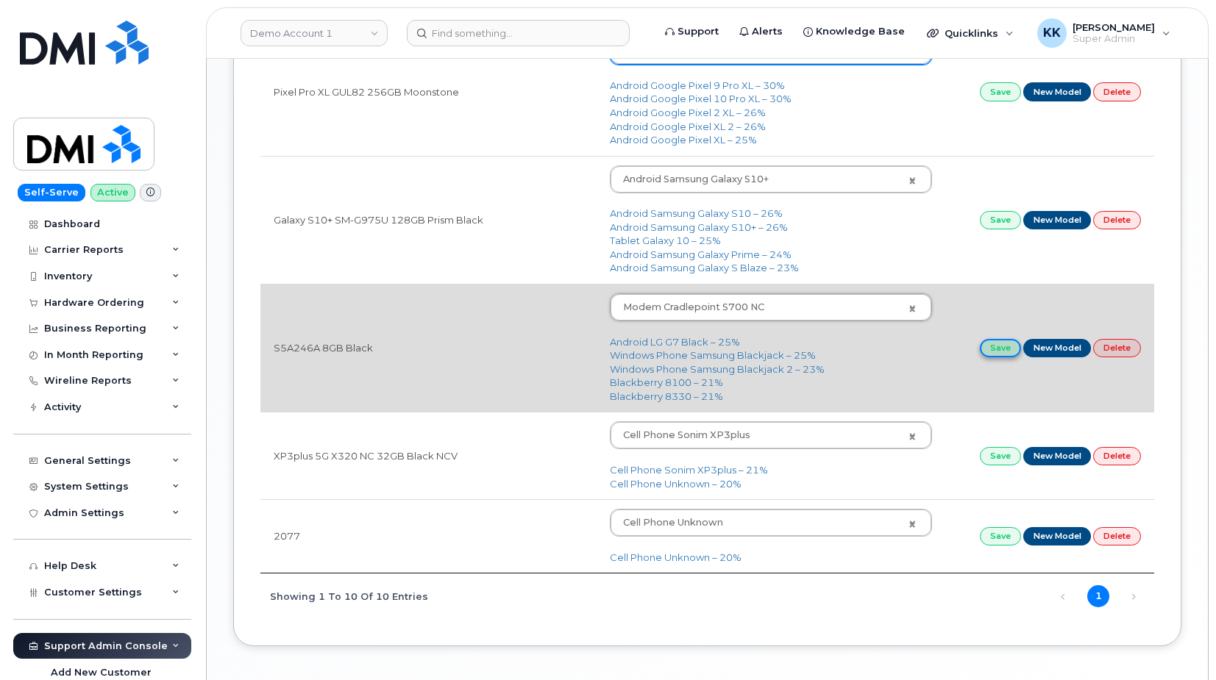
click at [1004, 355] on link "Save" at bounding box center [1000, 348] width 41 height 18
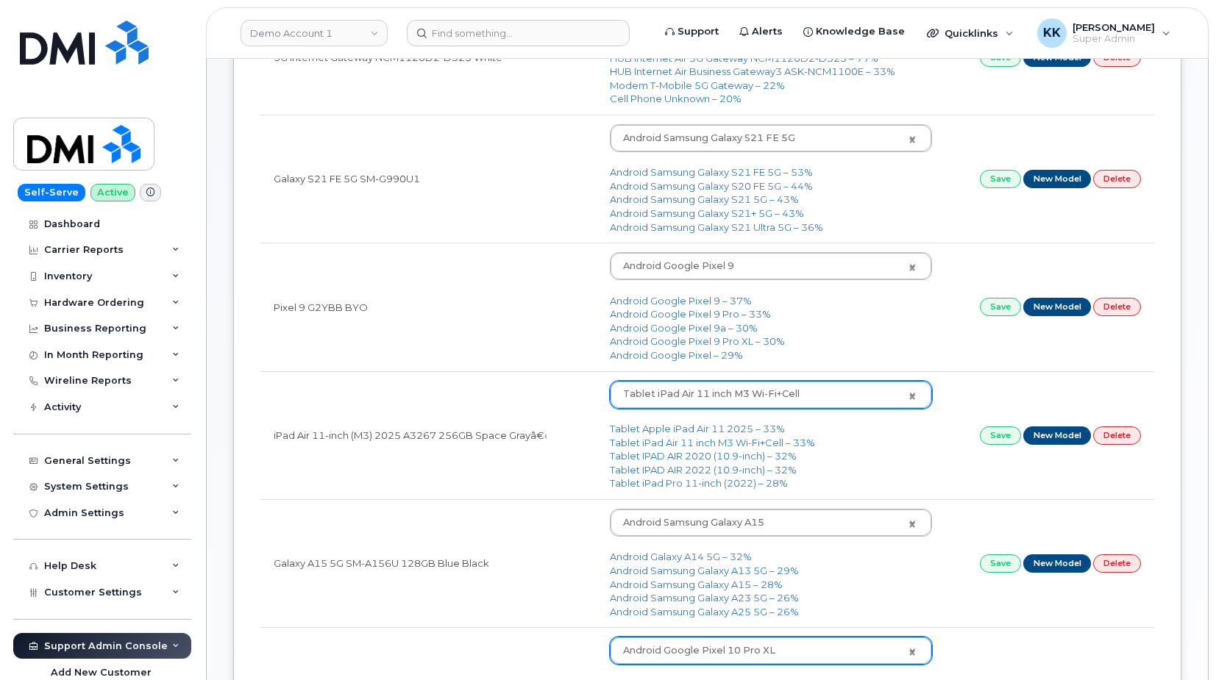
scroll to position [0, 0]
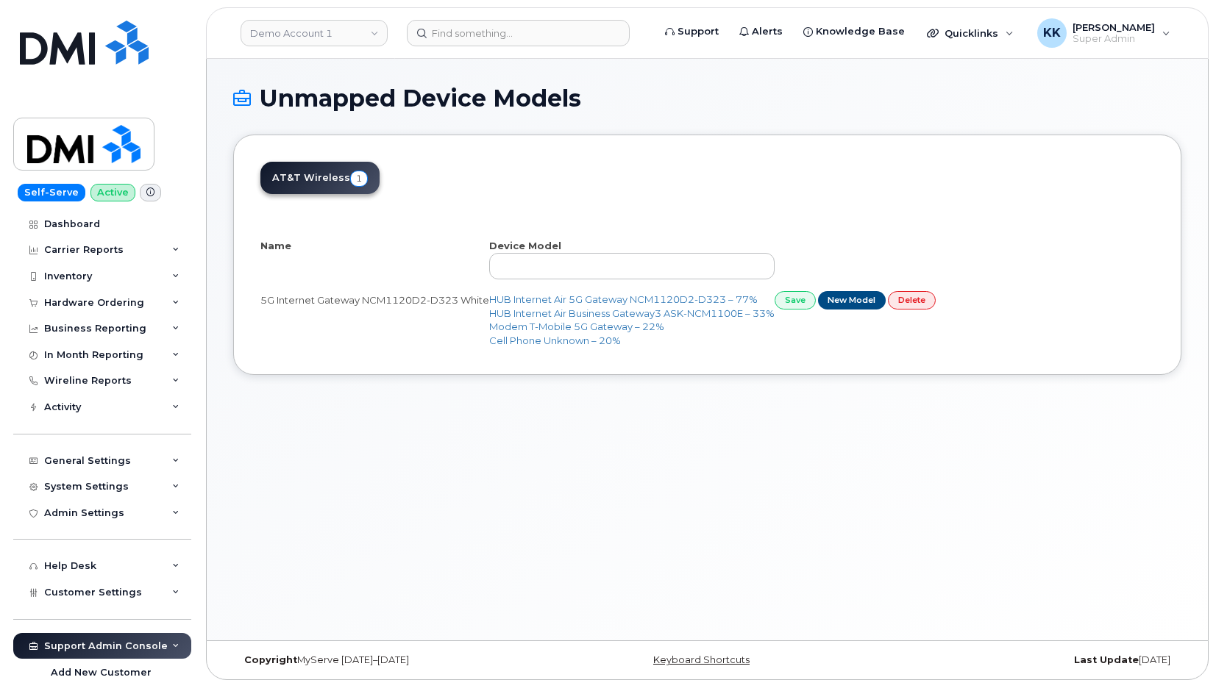
select select "25"
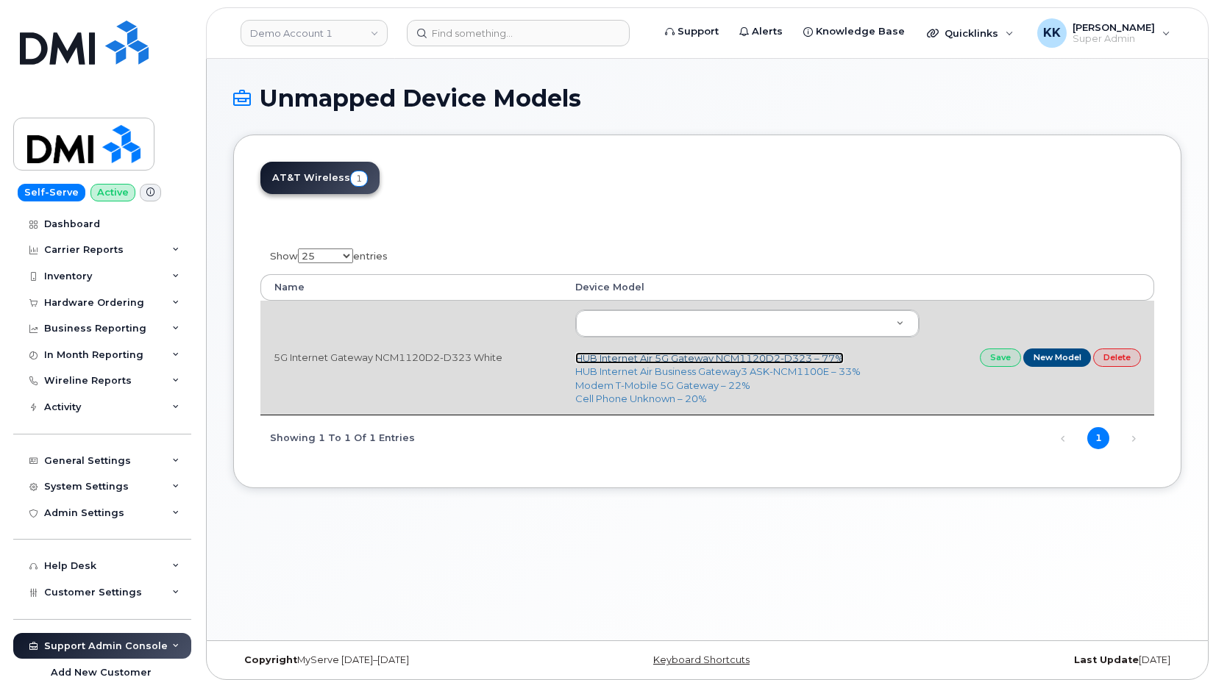
click at [738, 363] on link "HUB Internet Air 5G Gateway NCM1120D2-D323 – 77%" at bounding box center [709, 358] width 269 height 12
type input "3316"
click at [998, 360] on link "Save" at bounding box center [1000, 358] width 41 height 18
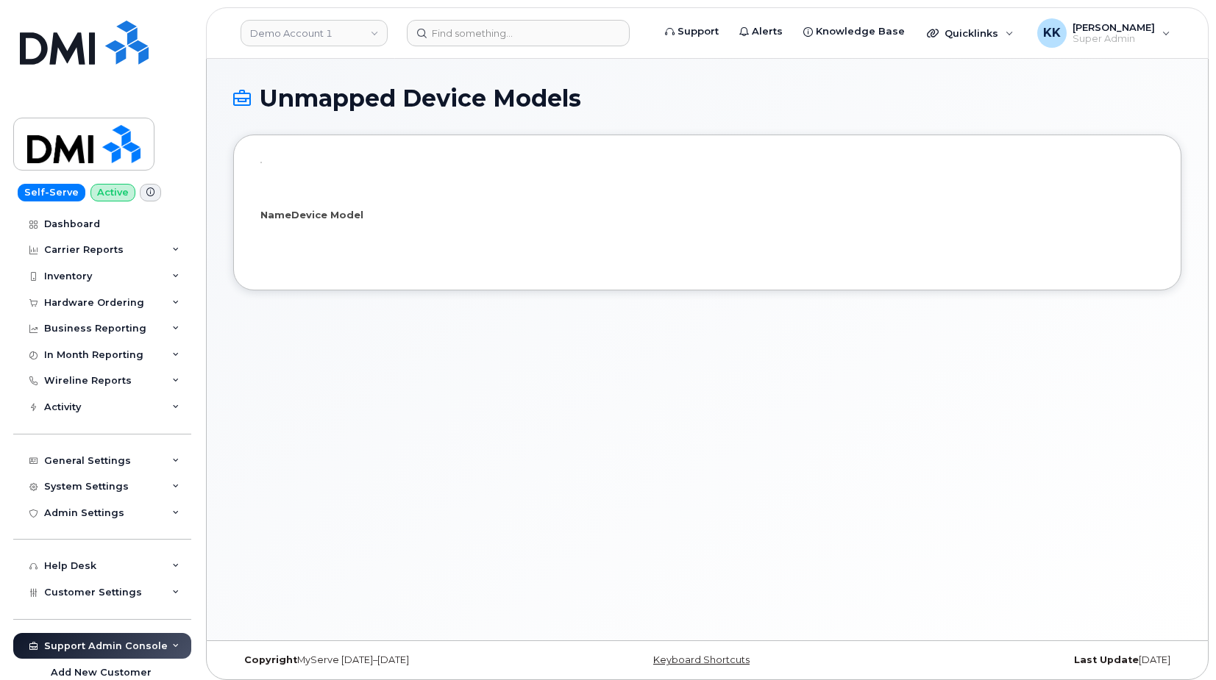
select select "25"
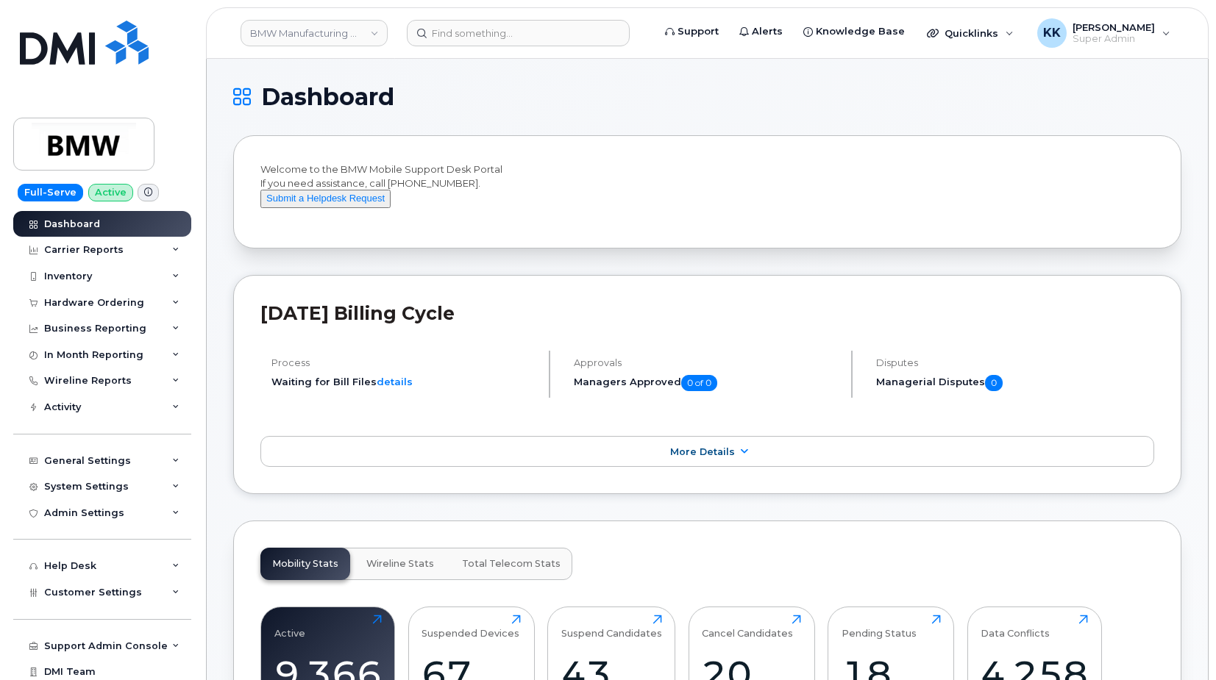
scroll to position [2243, 0]
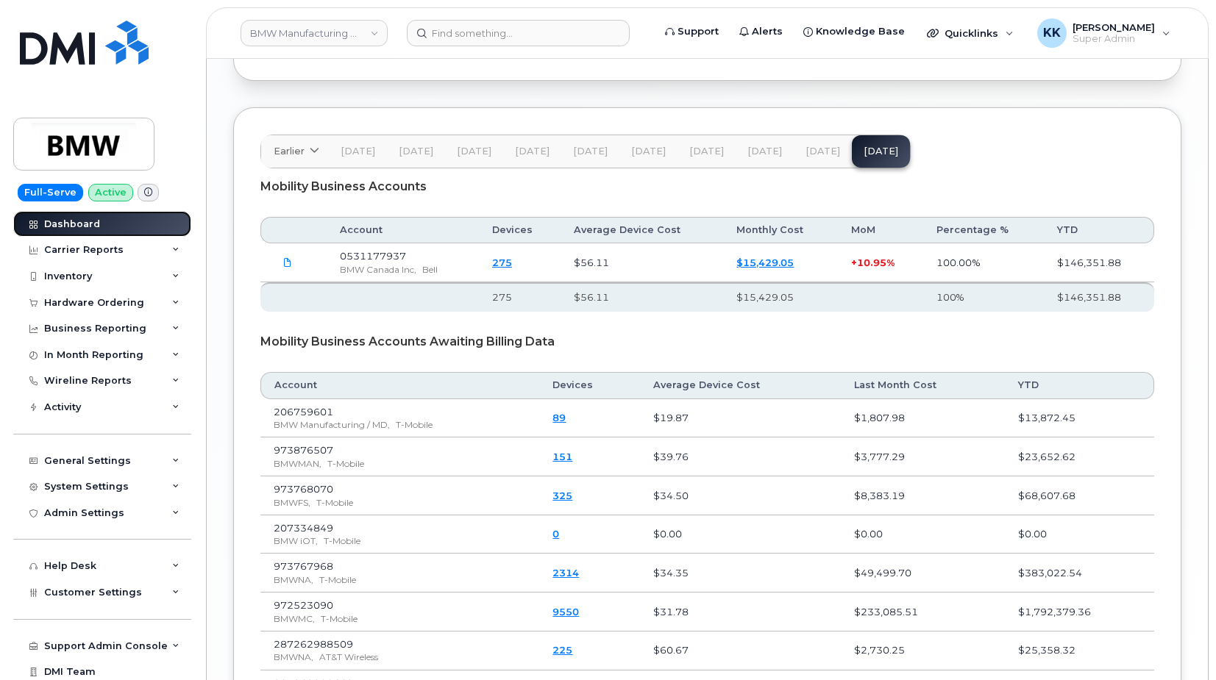
click at [86, 222] on div "Dashboard" at bounding box center [72, 224] width 56 height 12
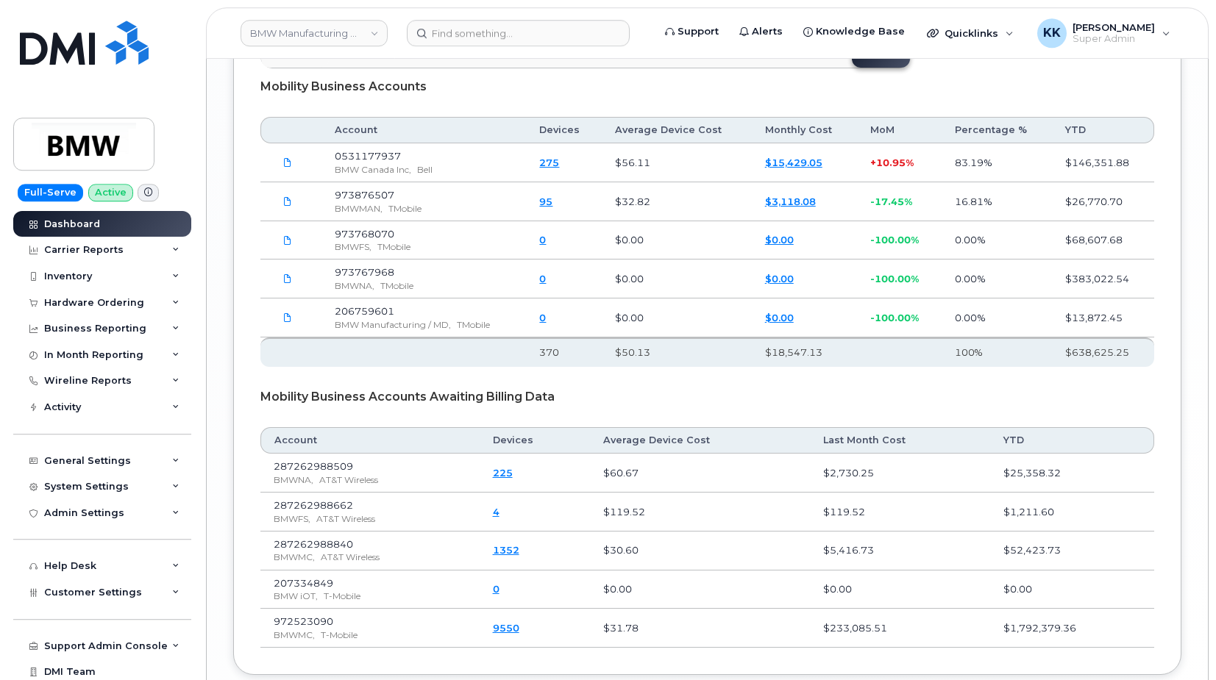
scroll to position [2168, 0]
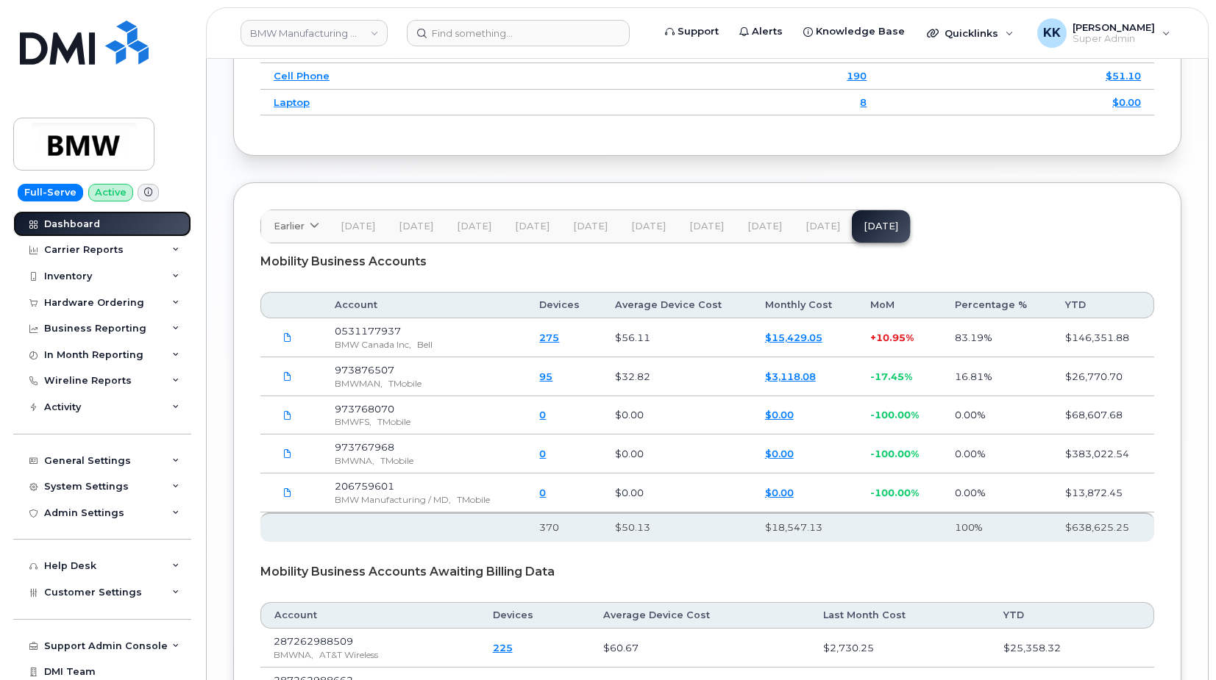
click at [81, 229] on div "Dashboard" at bounding box center [72, 224] width 56 height 12
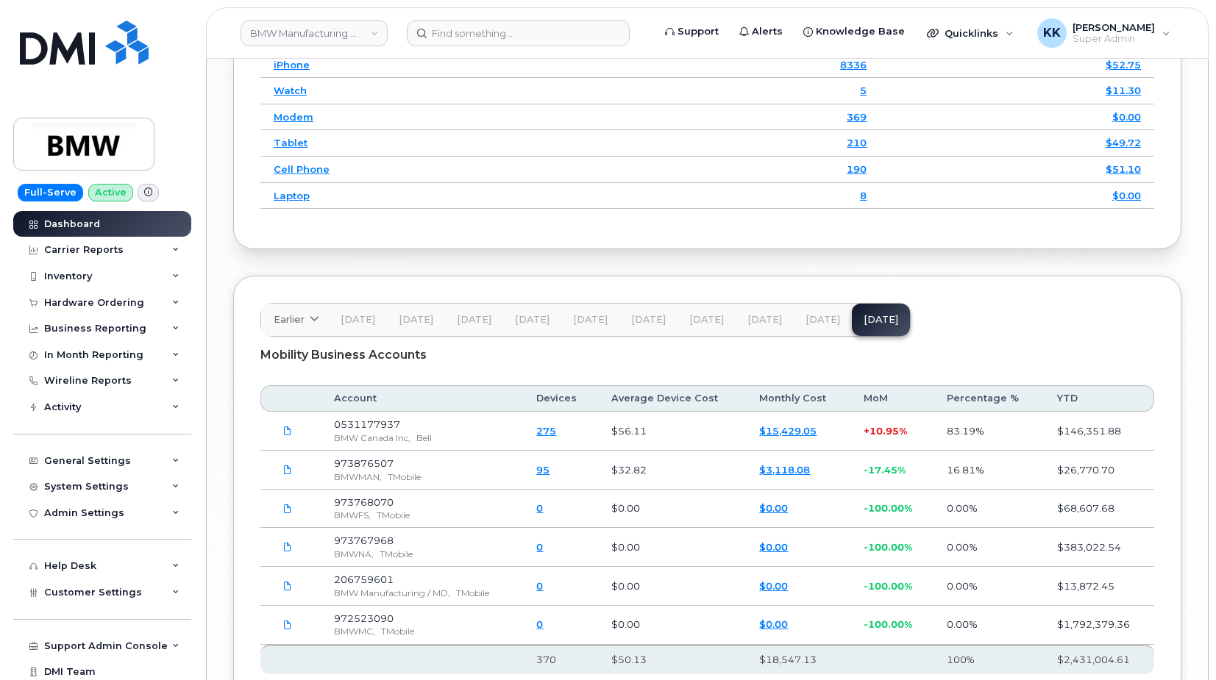
scroll to position [1793, 0]
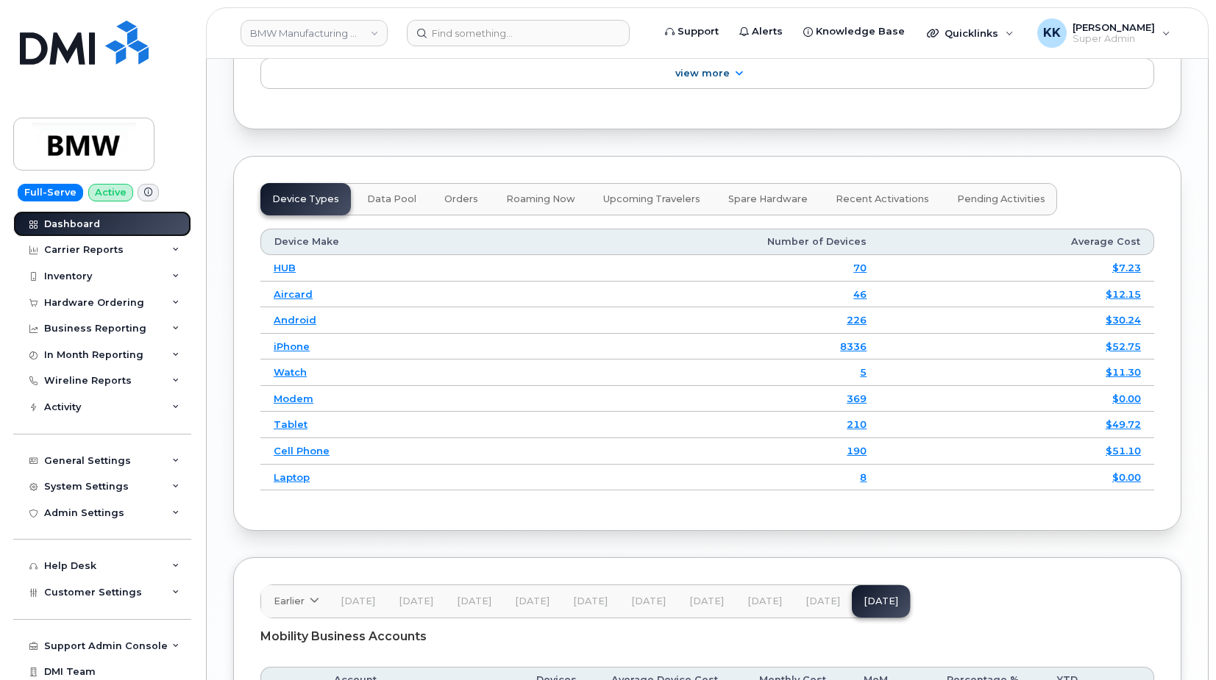
click at [78, 218] on link "Dashboard" at bounding box center [102, 224] width 178 height 26
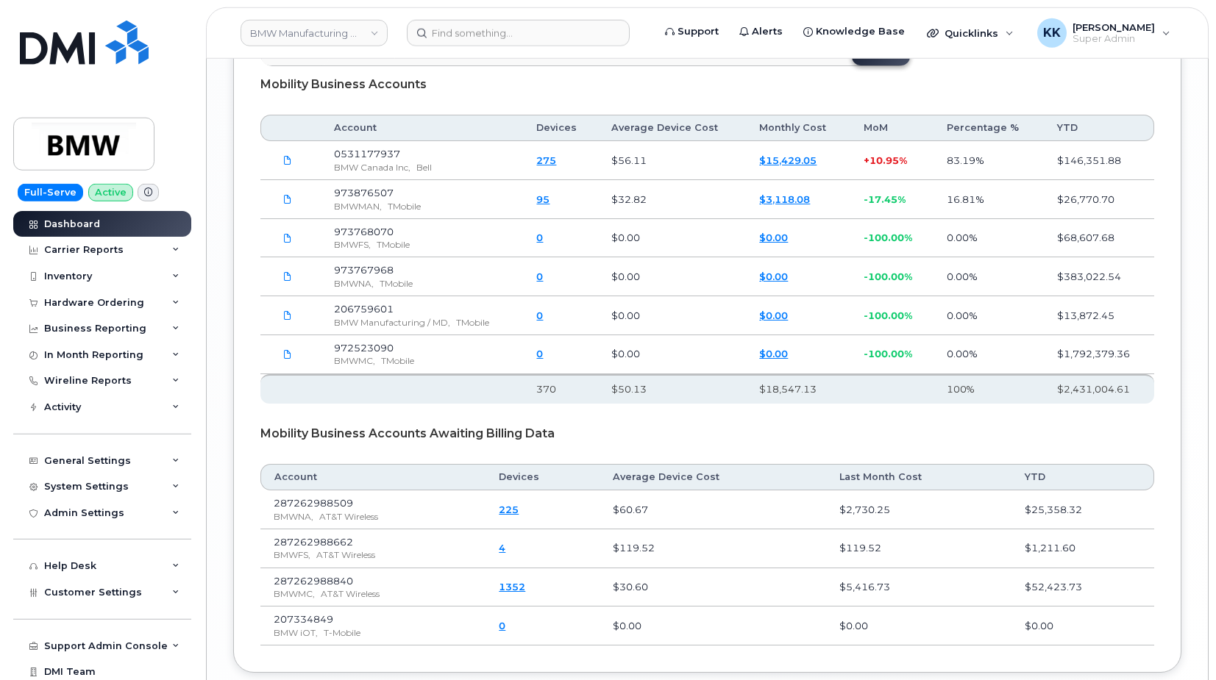
scroll to position [2318, 0]
